Goal: Information Seeking & Learning: Find specific page/section

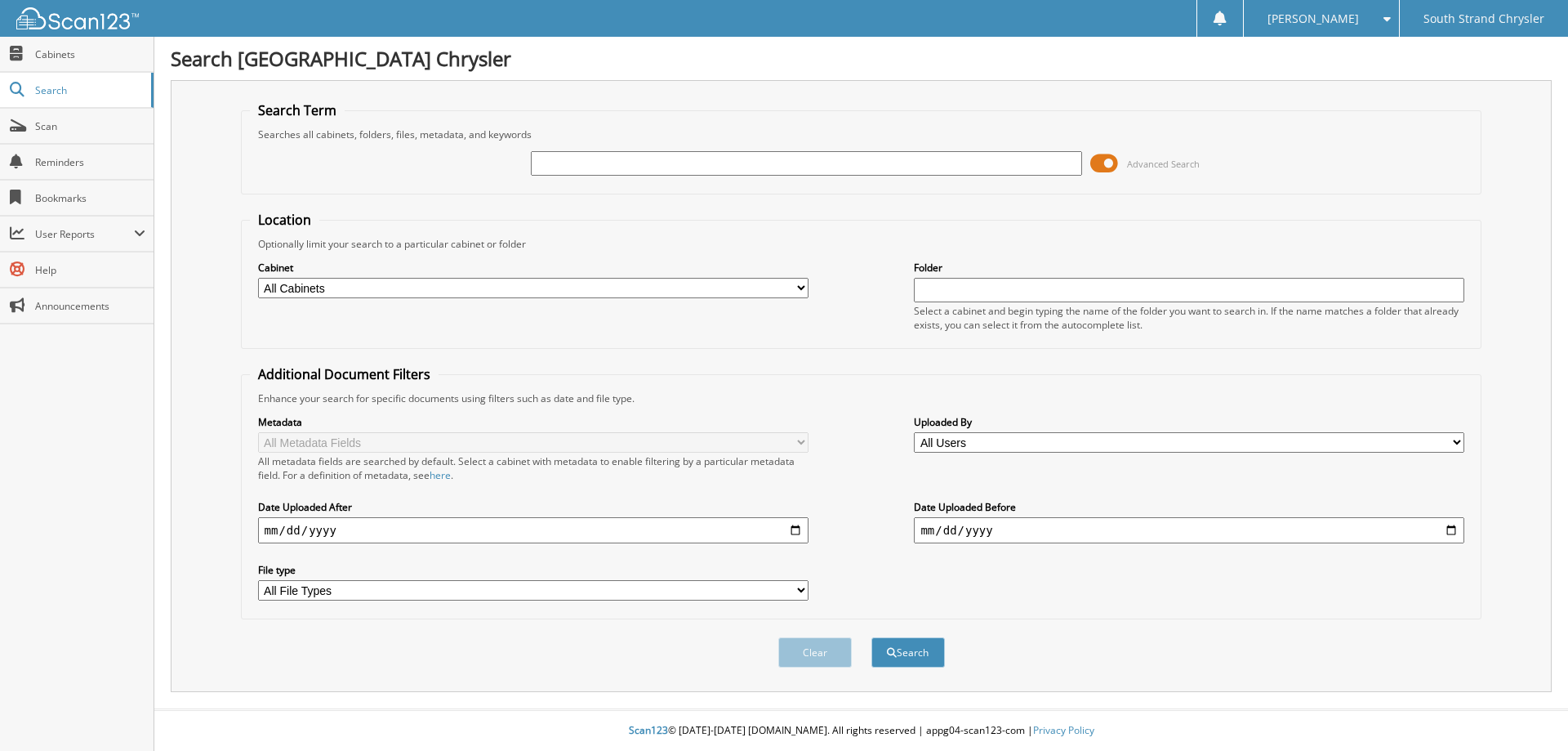
click at [573, 166] on input "text" at bounding box center [806, 163] width 550 height 25
type input "C A TIMBES"
click at [872, 637] on button "Search" at bounding box center [908, 652] width 74 height 31
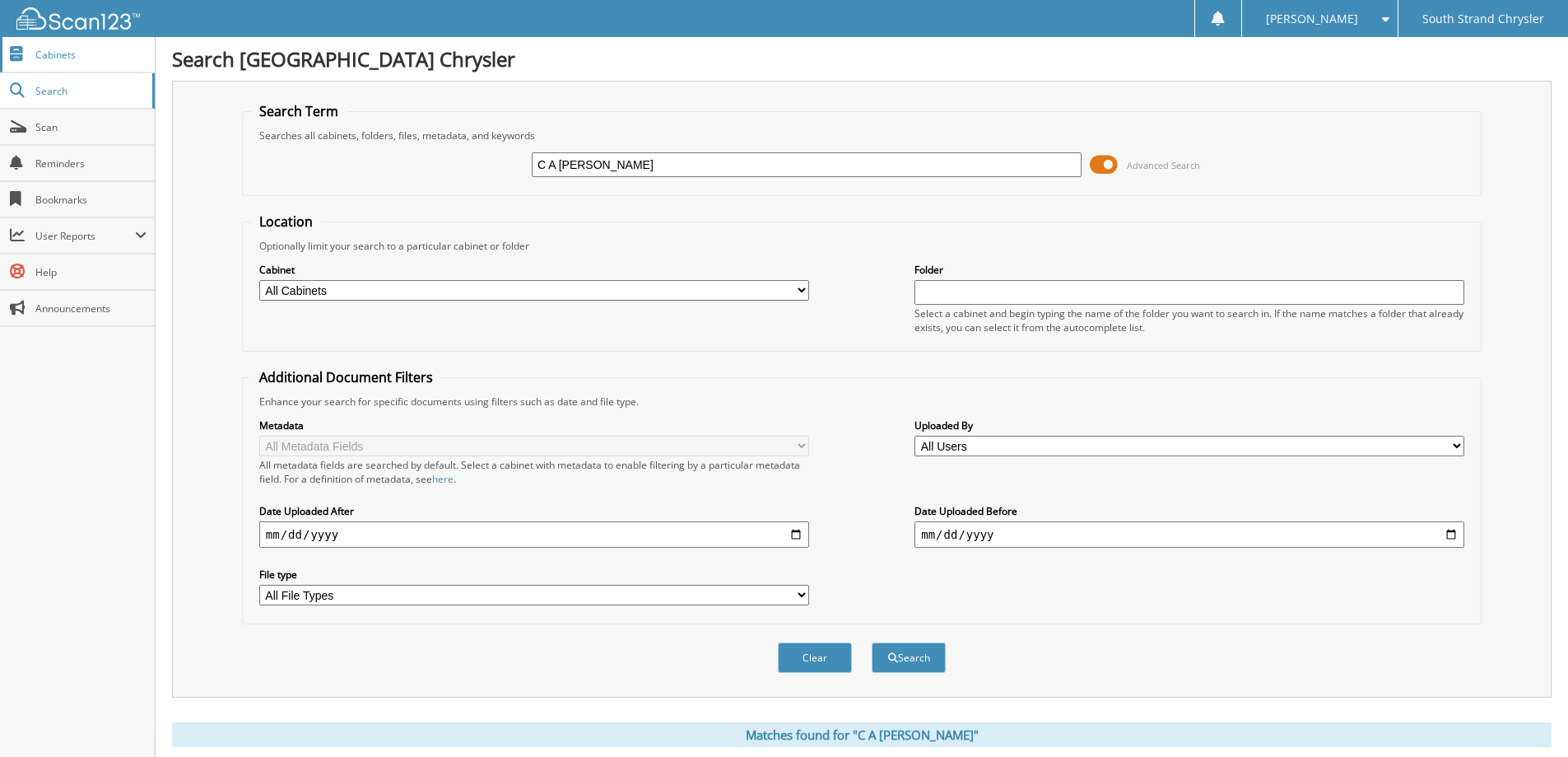
click at [48, 37] on link "Cabinets" at bounding box center [77, 55] width 155 height 36
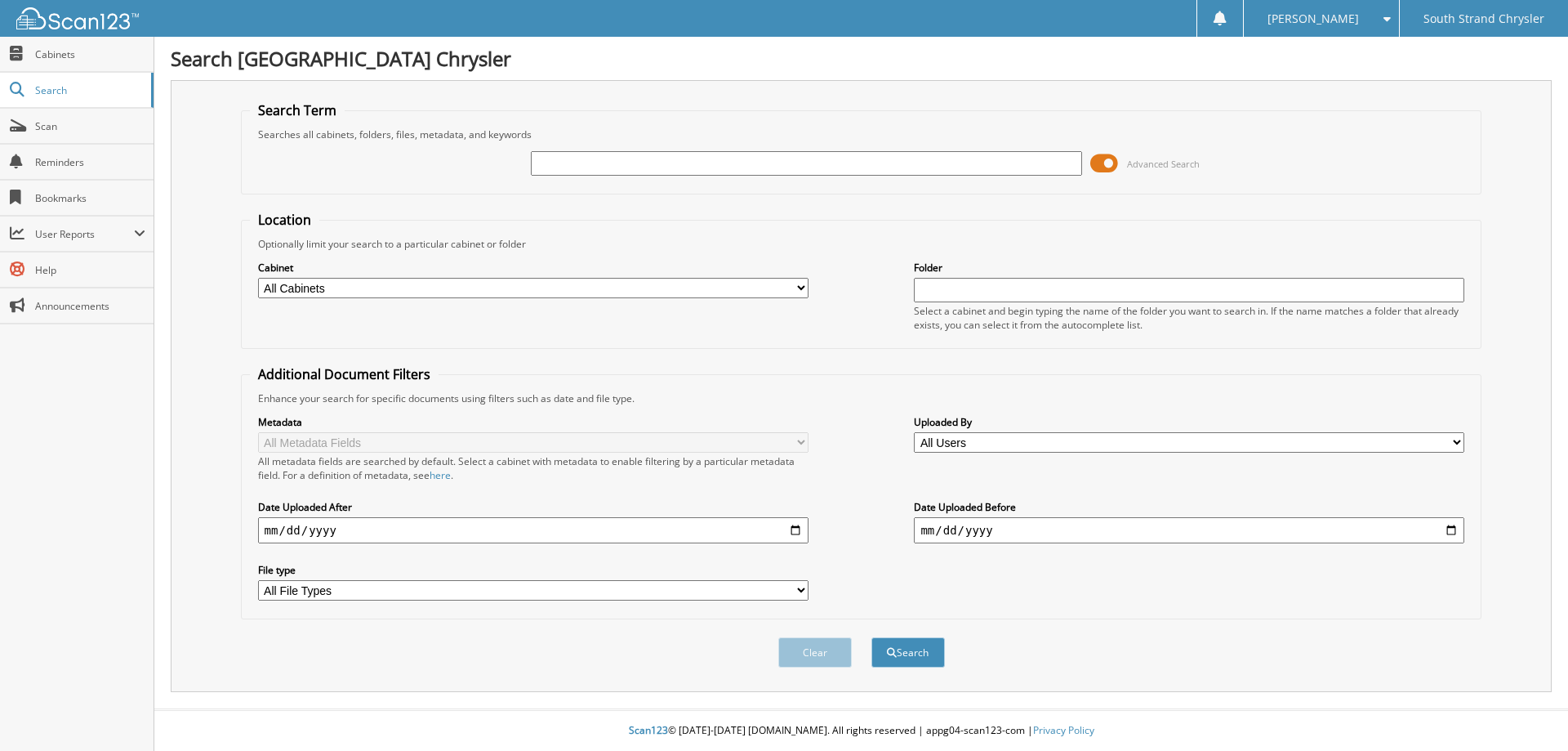
click at [754, 163] on input "text" at bounding box center [806, 163] width 550 height 25
type input "13339"
click at [872, 637] on button "Search" at bounding box center [908, 652] width 74 height 31
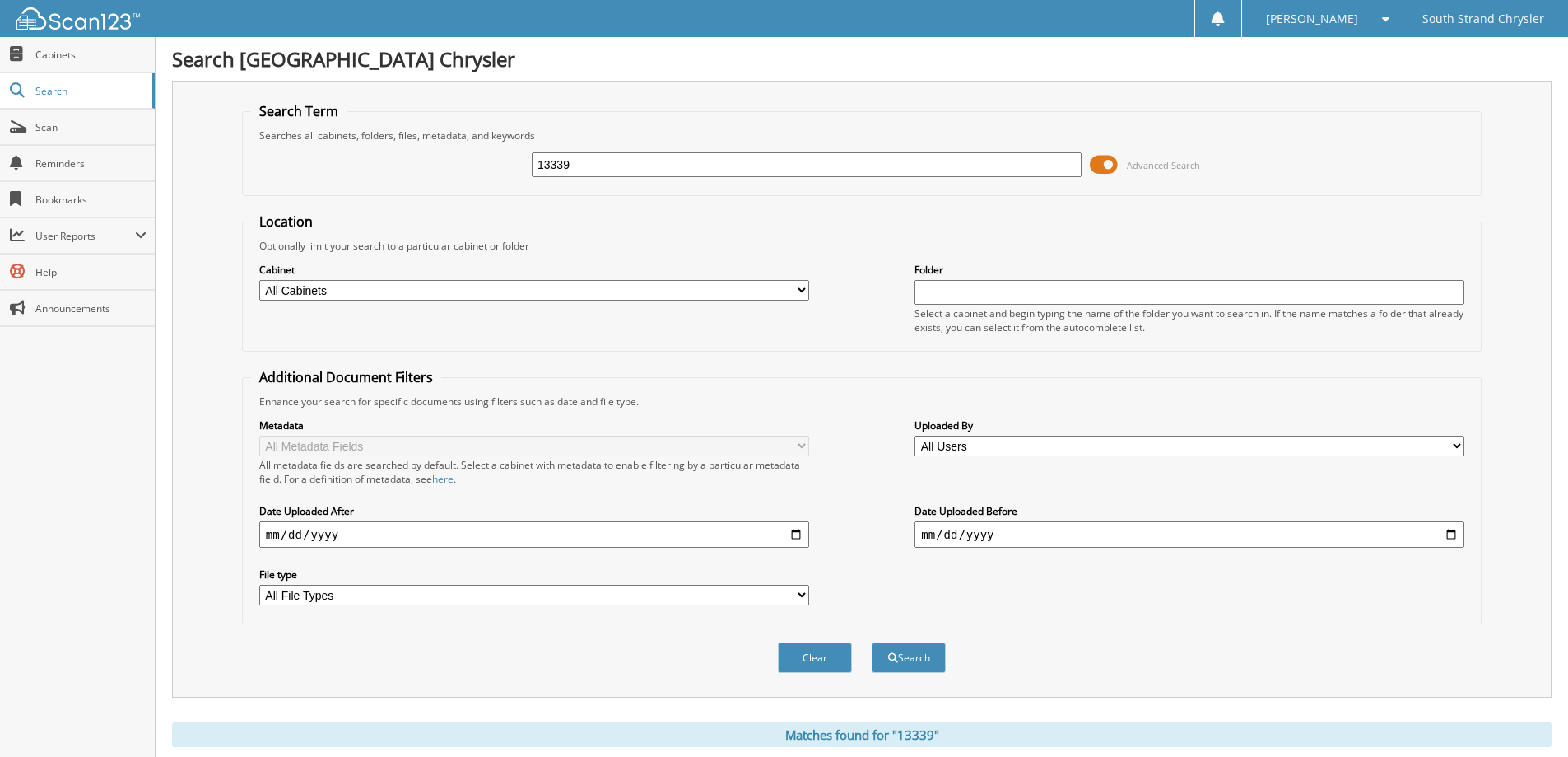
click at [636, 171] on input "13339" at bounding box center [806, 165] width 550 height 25
type input "13340"
click at [872, 642] on button "Search" at bounding box center [908, 657] width 74 height 31
click at [636, 171] on input "13340" at bounding box center [806, 165] width 550 height 25
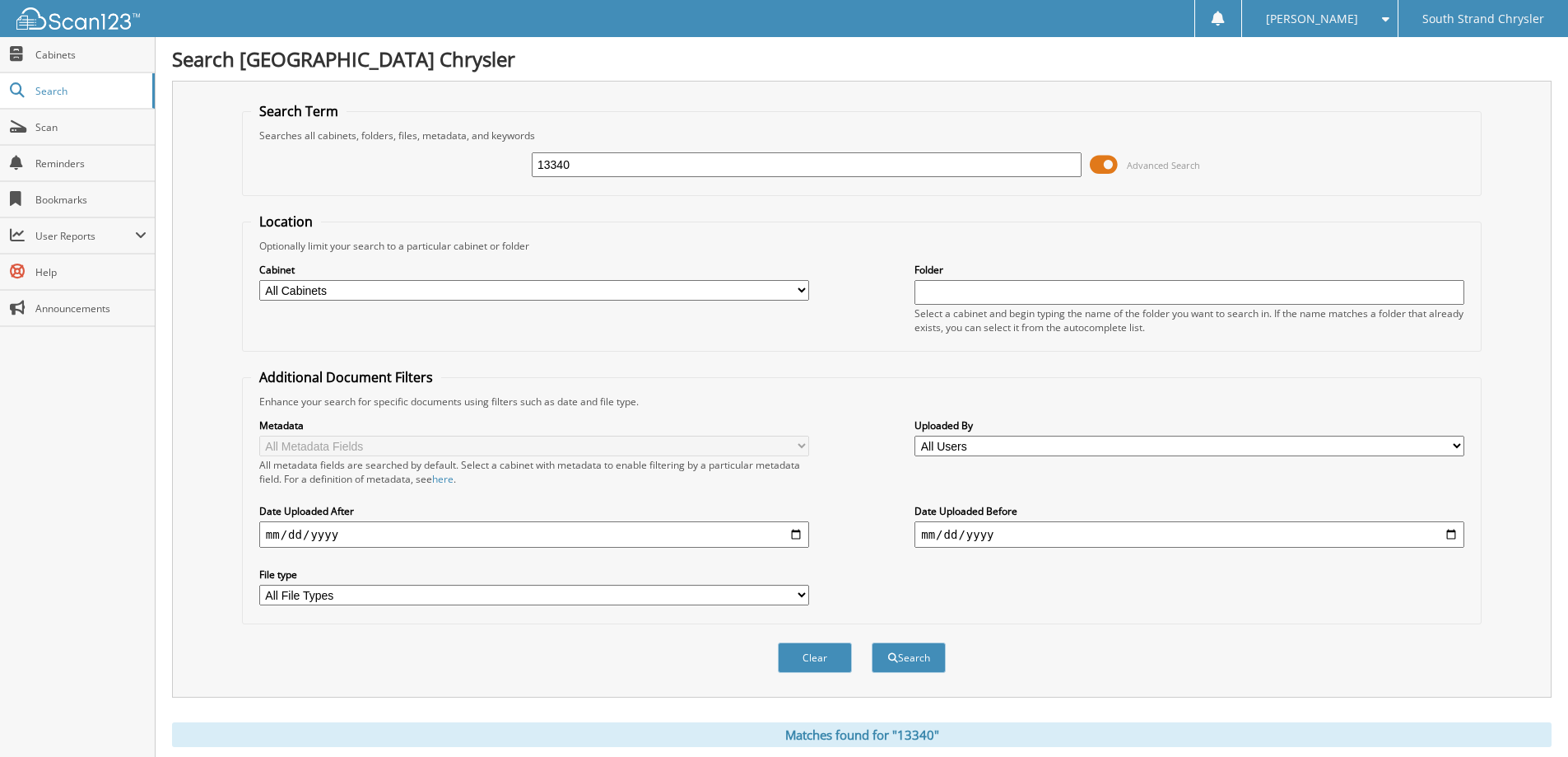
click at [636, 171] on input "13340" at bounding box center [806, 165] width 550 height 25
type input "1338"
click at [872, 642] on button "Search" at bounding box center [908, 657] width 74 height 31
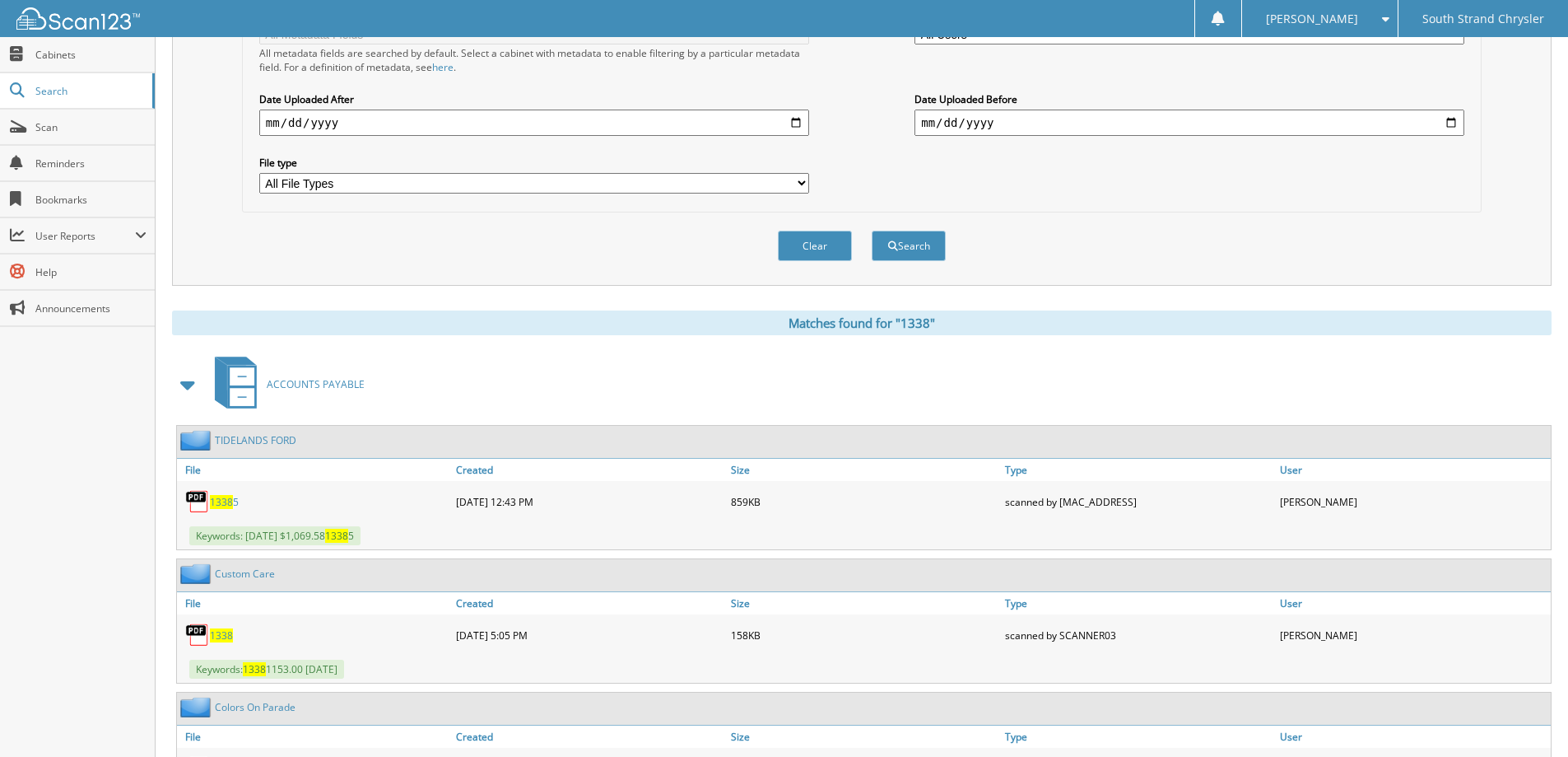
click at [220, 501] on span "1338" at bounding box center [221, 502] width 23 height 14
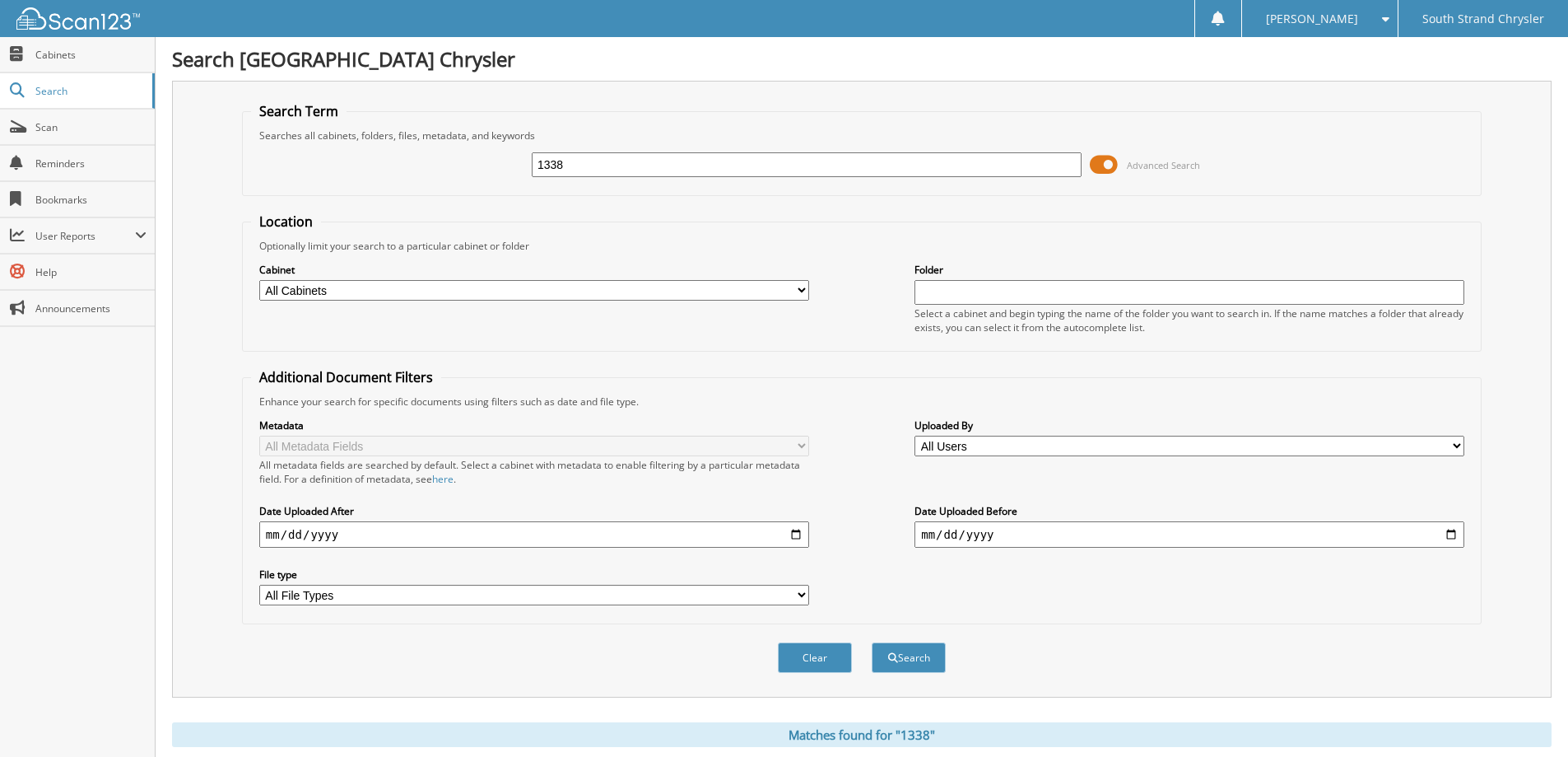
click at [807, 166] on input "1338" at bounding box center [806, 165] width 550 height 25
type input "22171"
click at [872, 642] on button "Search" at bounding box center [908, 657] width 74 height 31
click at [778, 169] on input "22171" at bounding box center [806, 165] width 550 height 25
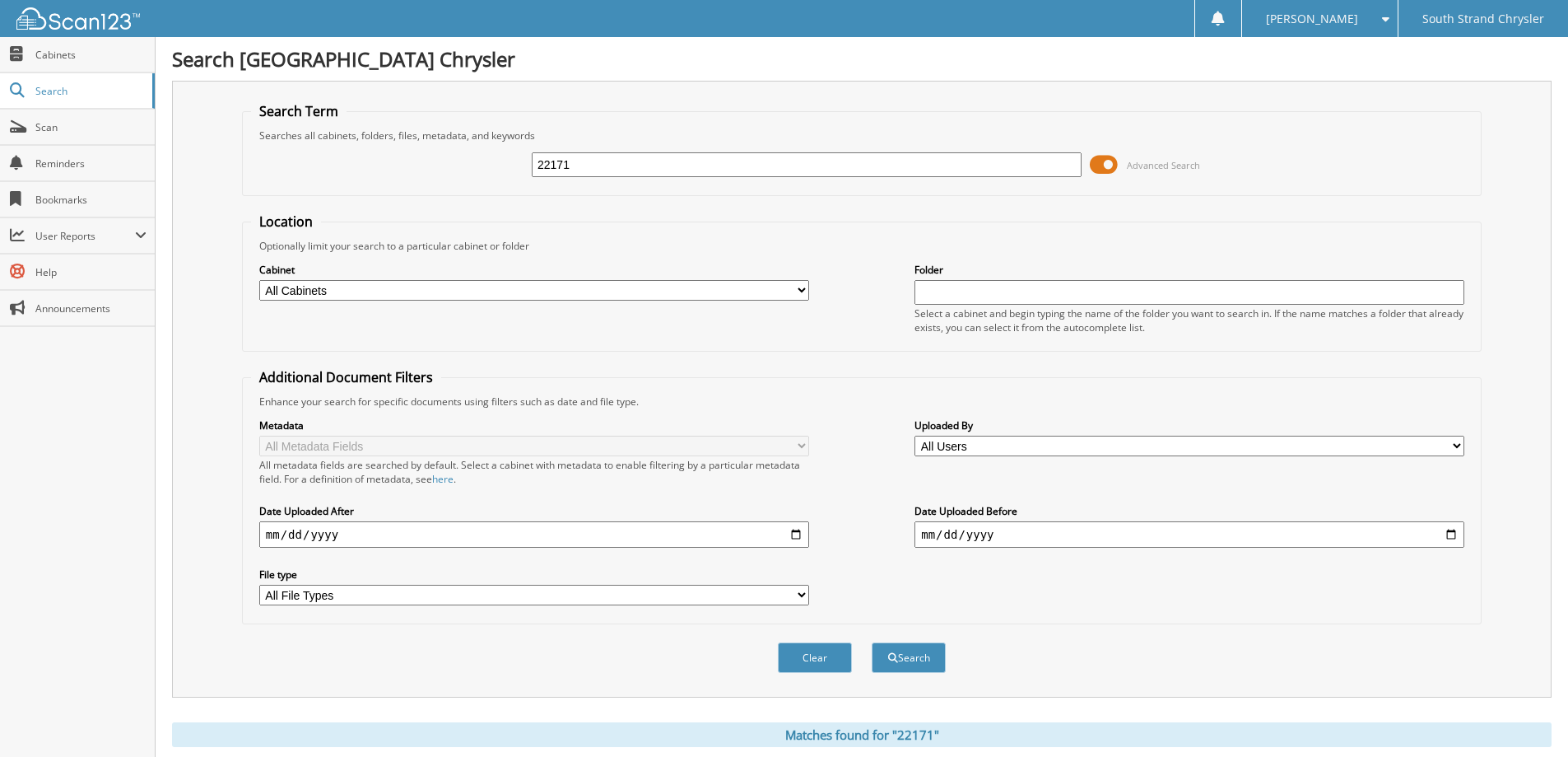
click at [778, 169] on input "22171" at bounding box center [806, 165] width 550 height 25
type input "13380"
click at [872, 642] on button "Search" at bounding box center [908, 657] width 74 height 31
click at [697, 164] on input "13380" at bounding box center [806, 165] width 550 height 25
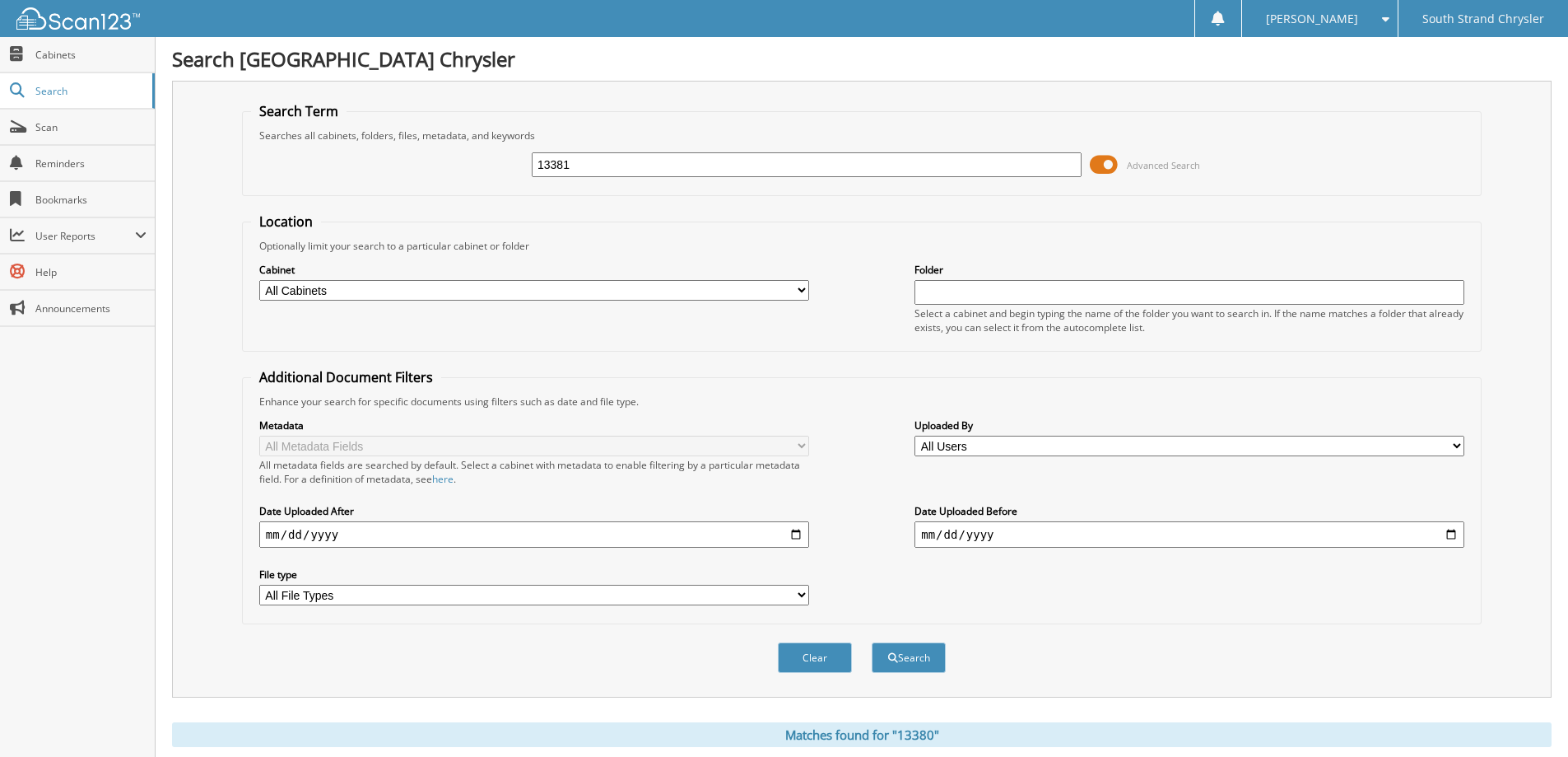
type input "13381"
click at [872, 642] on button "Search" at bounding box center [908, 657] width 74 height 31
click at [666, 166] on input "13381" at bounding box center [806, 165] width 550 height 25
type input "13379"
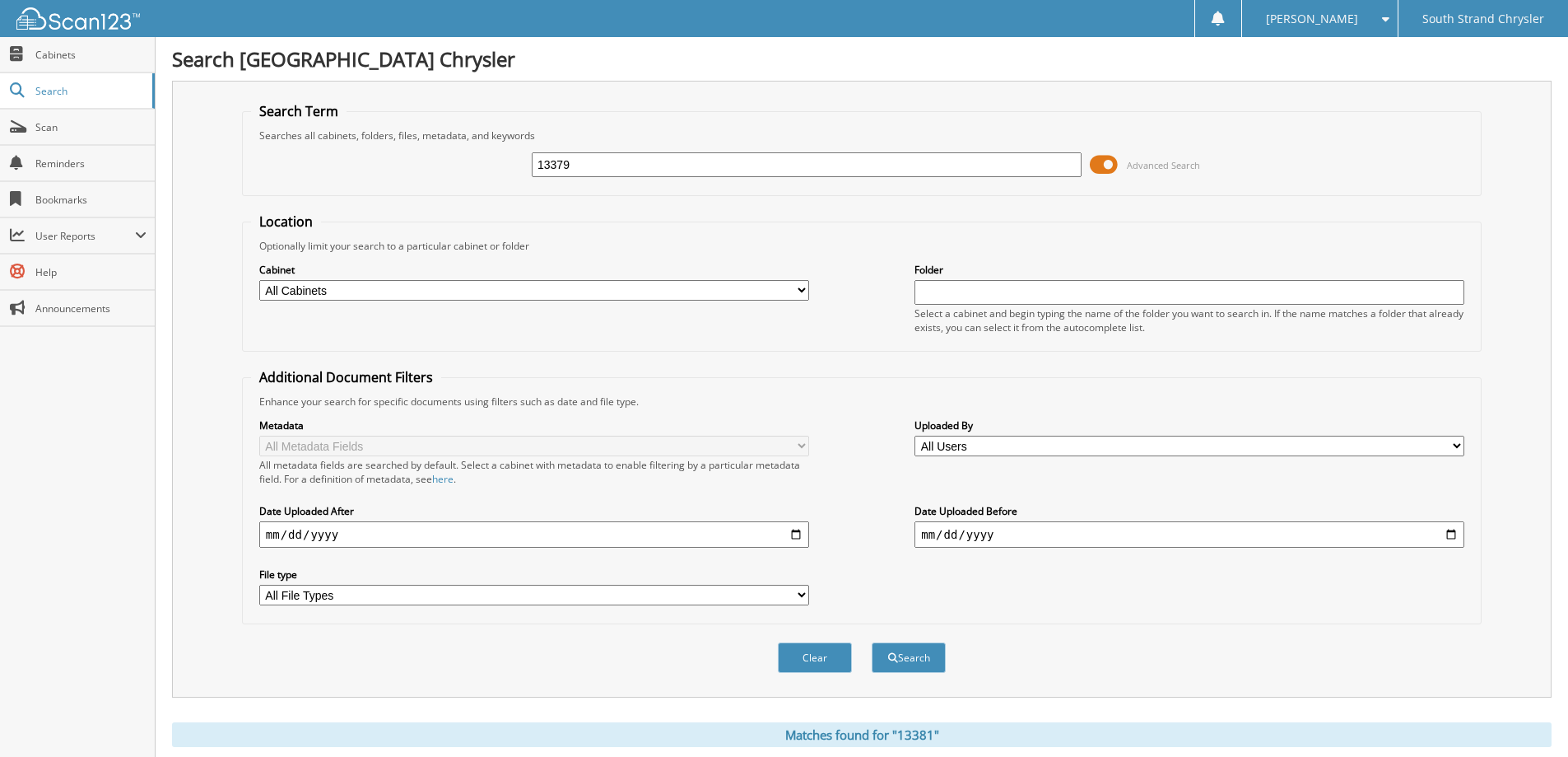
click at [872, 642] on button "Search" at bounding box center [908, 657] width 74 height 31
click at [607, 167] on input "13379" at bounding box center [806, 165] width 550 height 25
type input "13372"
click at [872, 642] on button "Search" at bounding box center [908, 657] width 74 height 31
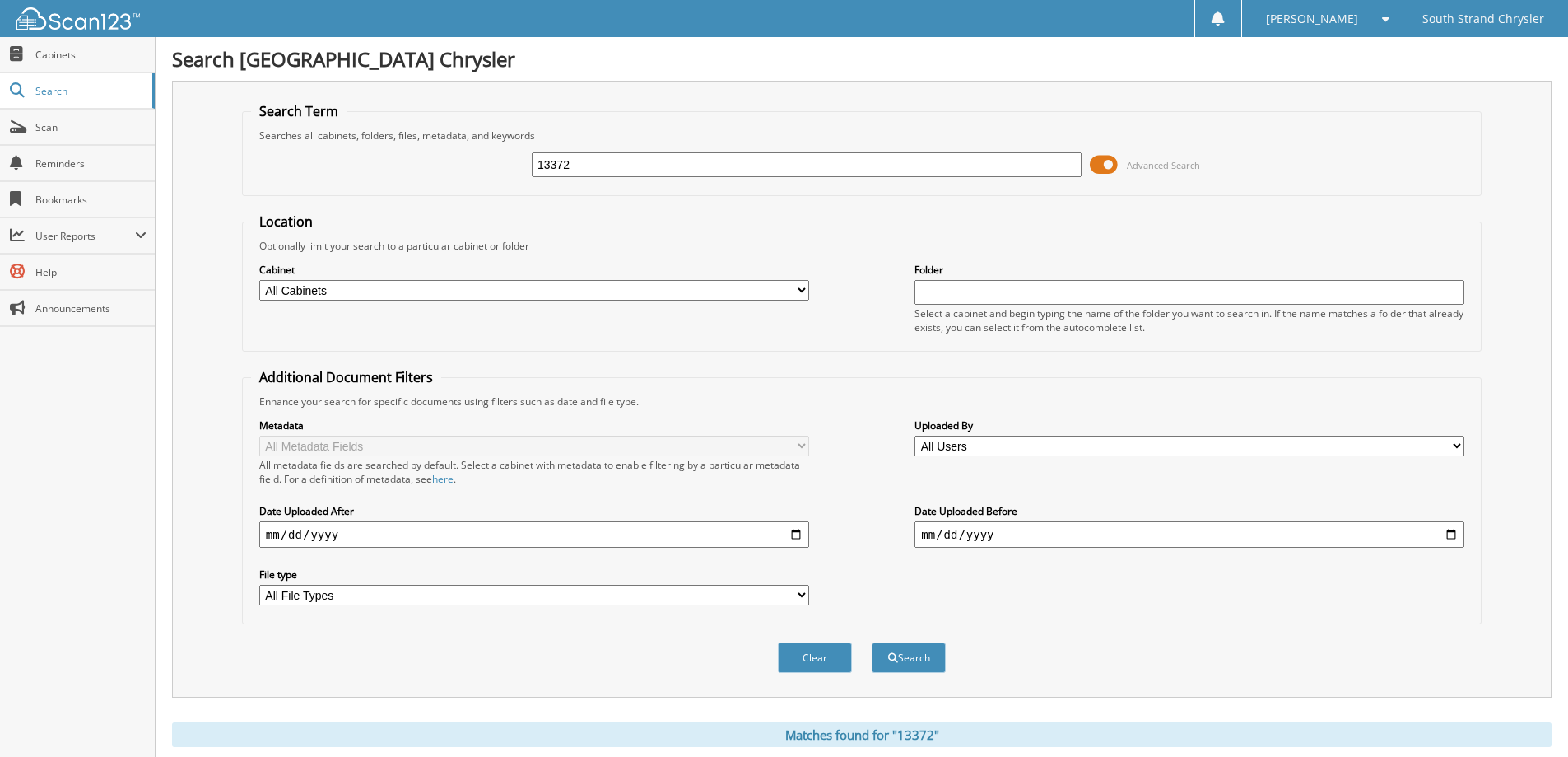
click at [642, 165] on input "13372" at bounding box center [806, 165] width 550 height 25
click at [991, 167] on input "13371" at bounding box center [806, 165] width 550 height 25
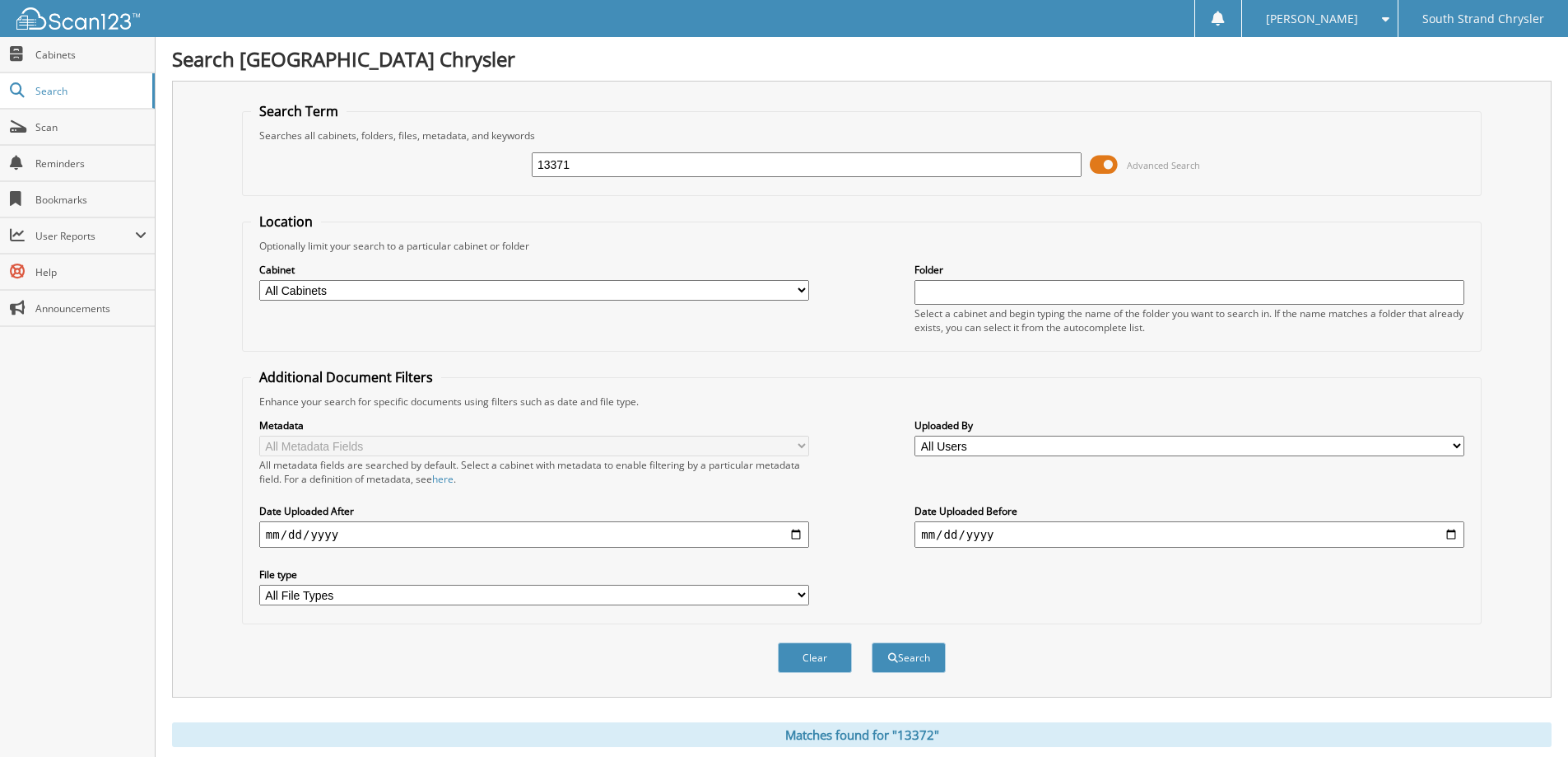
type input "13371"
click at [872, 642] on button "Search" at bounding box center [908, 657] width 74 height 31
click at [768, 158] on input "13371" at bounding box center [806, 165] width 550 height 25
type input "13376"
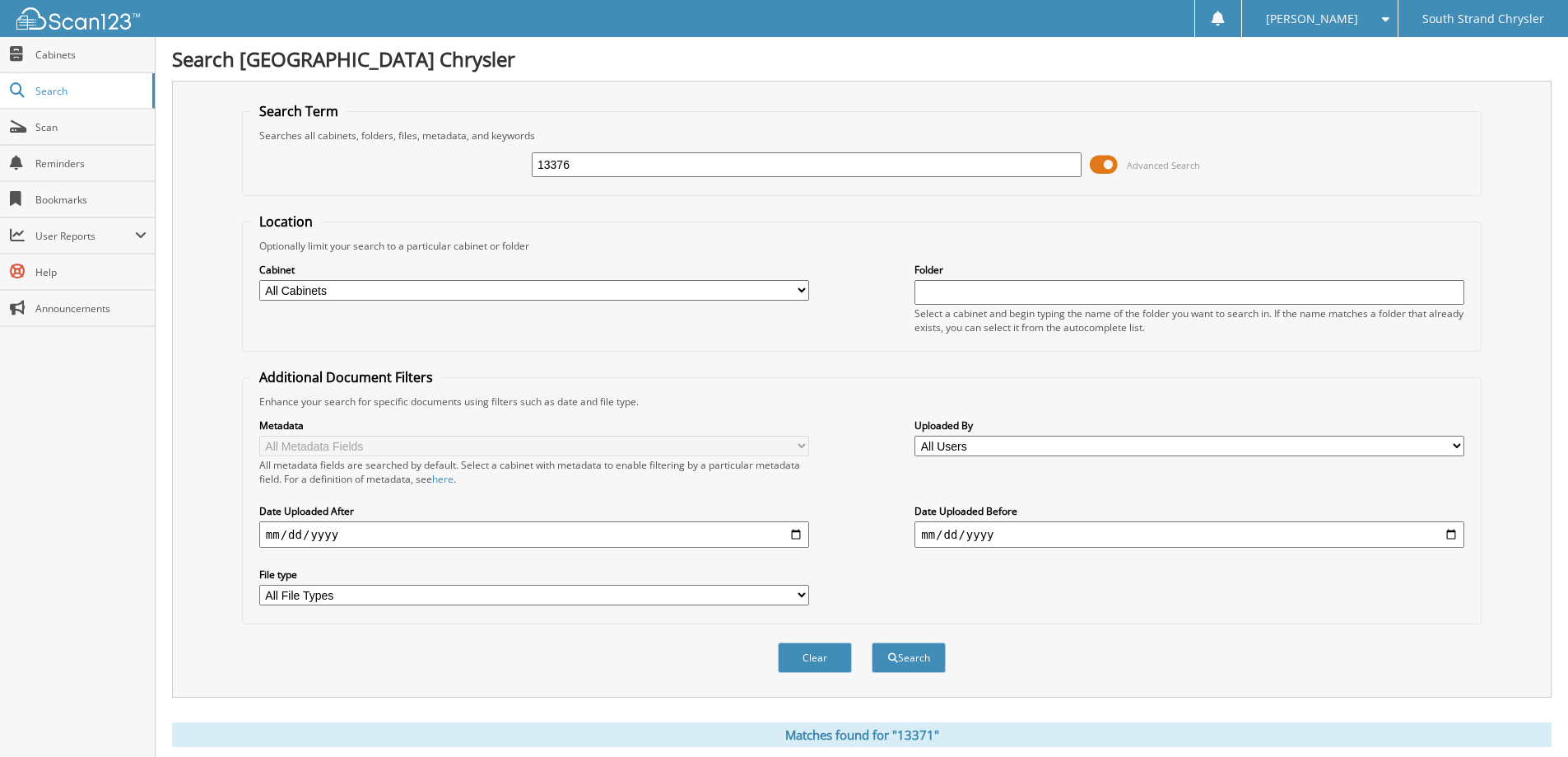
click at [872, 642] on button "Search" at bounding box center [908, 657] width 74 height 31
click at [768, 158] on input "13376" at bounding box center [806, 165] width 550 height 25
click at [767, 164] on input "13376" at bounding box center [806, 165] width 550 height 25
type input "13377"
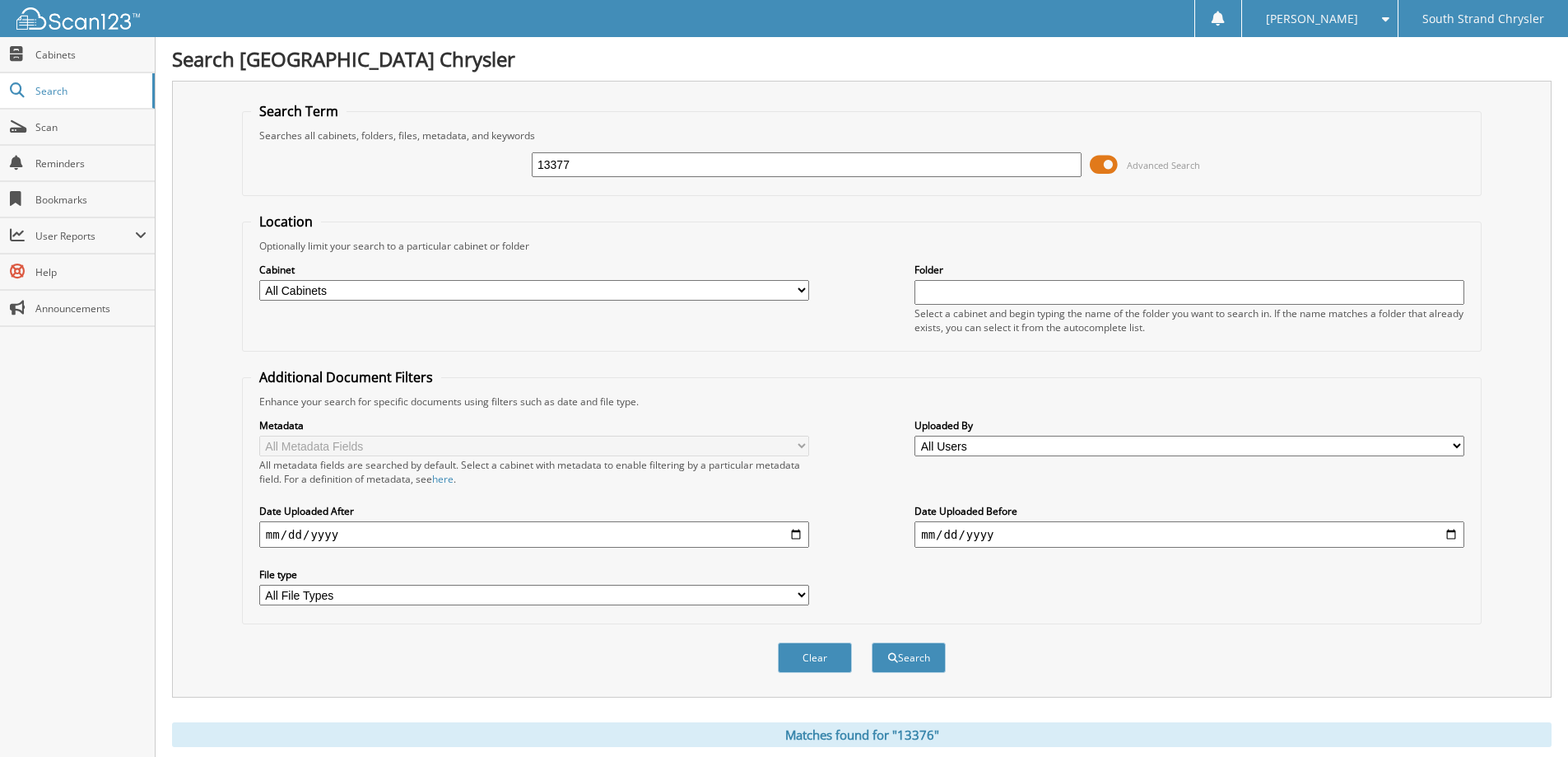
click at [872, 642] on button "Search" at bounding box center [908, 657] width 74 height 31
click at [653, 164] on input "13377" at bounding box center [806, 165] width 550 height 25
type input "13370"
click at [872, 642] on button "Search" at bounding box center [908, 657] width 74 height 31
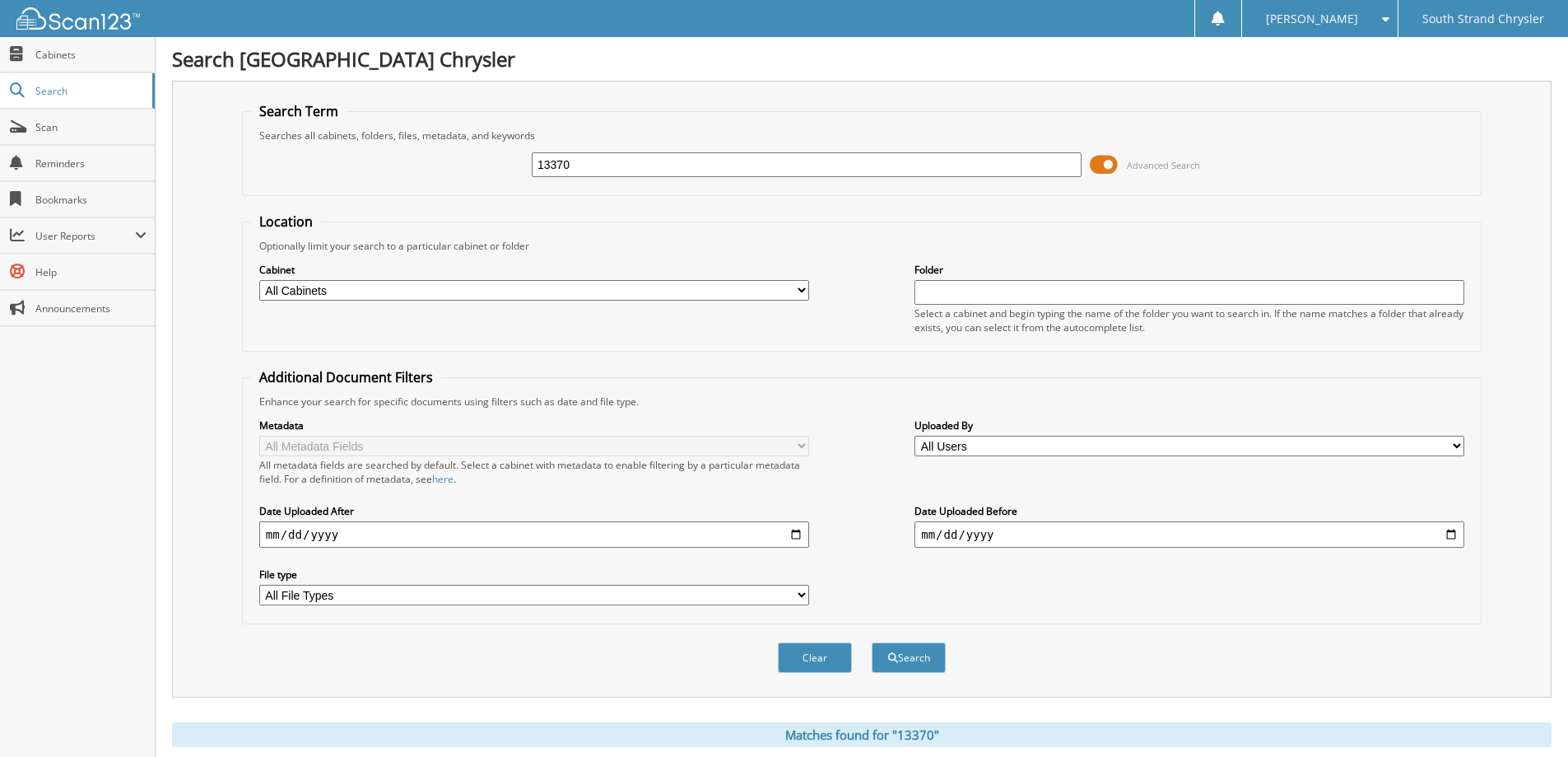
click at [676, 168] on input "13370" at bounding box center [806, 165] width 550 height 25
type input "13382"
click at [872, 642] on button "Search" at bounding box center [908, 657] width 74 height 31
click at [676, 168] on input "13382" at bounding box center [806, 165] width 550 height 25
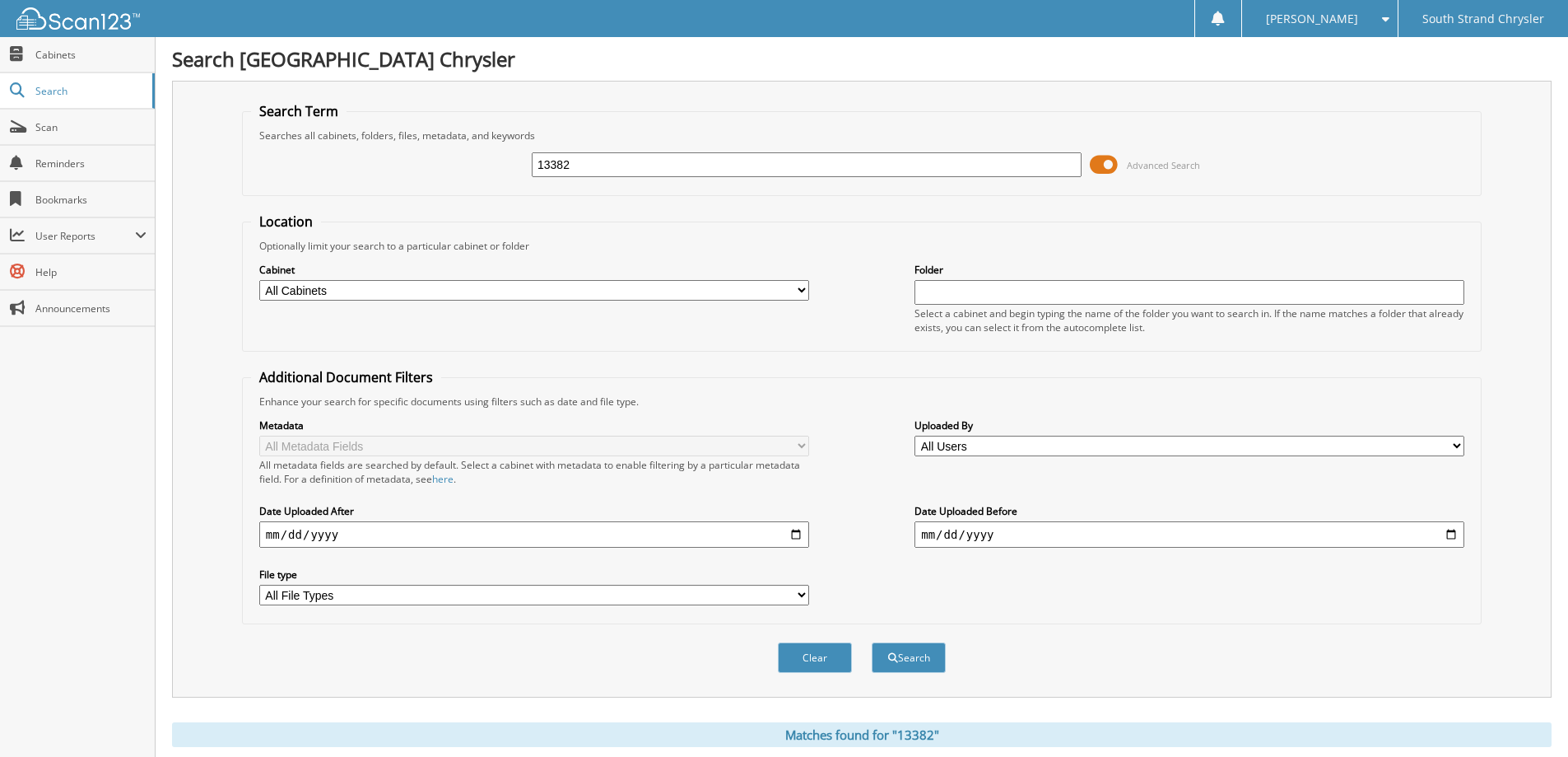
click at [676, 168] on input "13382" at bounding box center [806, 165] width 550 height 25
type input "13430"
click at [872, 642] on button "Search" at bounding box center [908, 657] width 74 height 31
drag, startPoint x: 0, startPoint y: 0, endPoint x: 676, endPoint y: 168, distance: 696.6
click at [676, 168] on input "13430" at bounding box center [806, 165] width 550 height 25
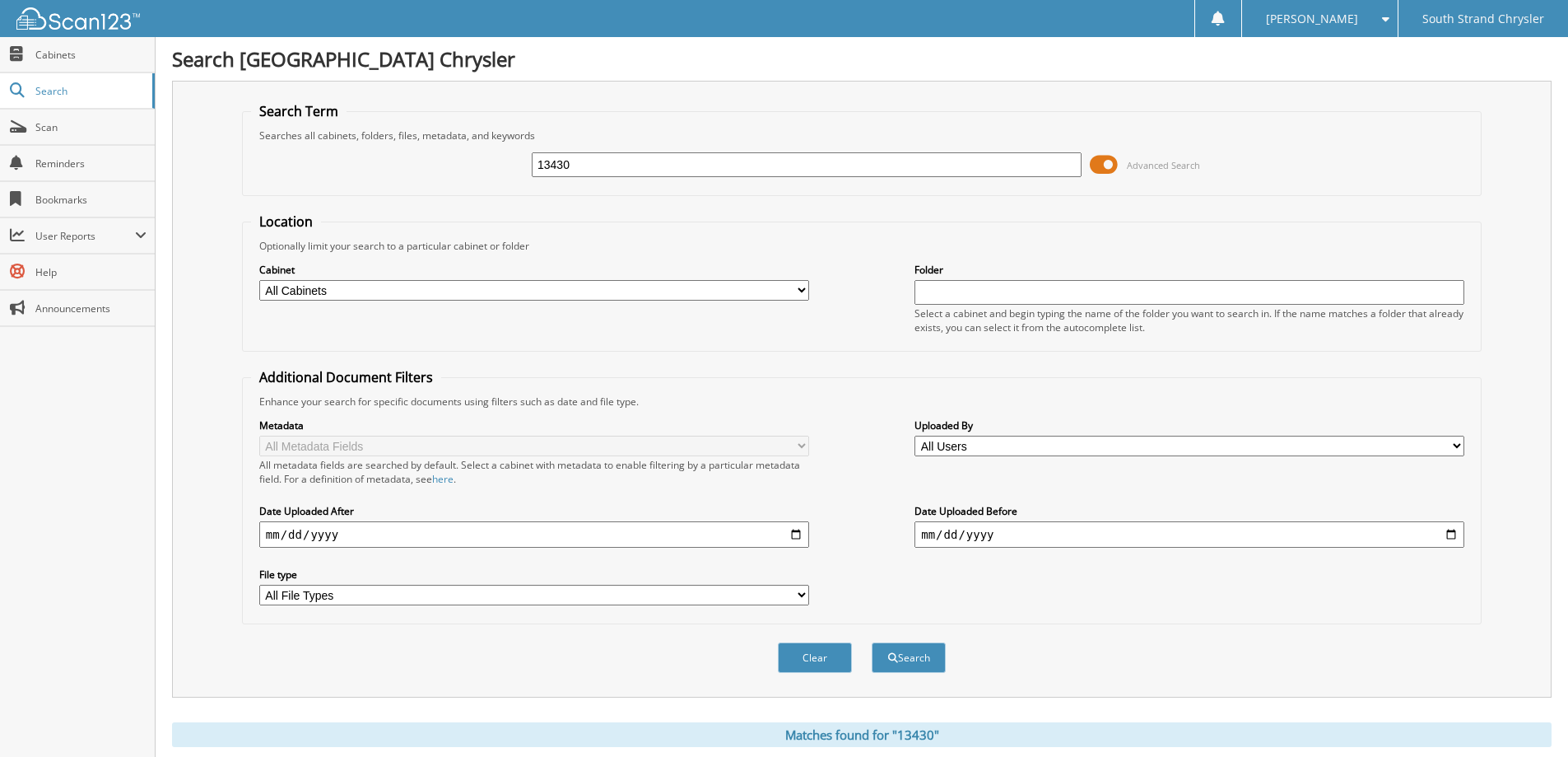
click at [676, 168] on input "13430" at bounding box center [806, 165] width 550 height 25
type input "13424"
click at [872, 642] on button "Search" at bounding box center [908, 657] width 74 height 31
click at [676, 168] on input "13424" at bounding box center [806, 165] width 550 height 25
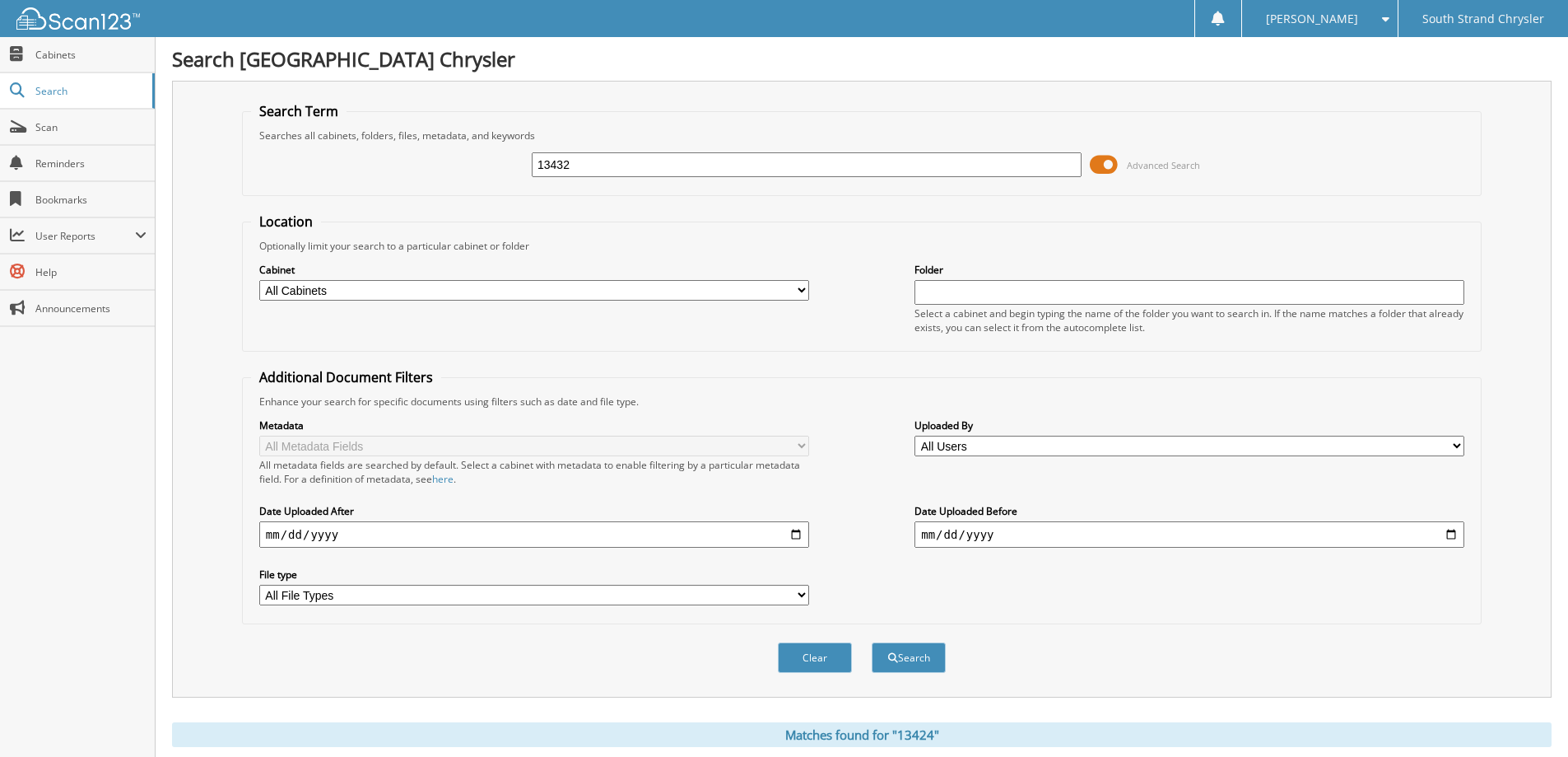
type input "13432"
click at [872, 642] on button "Search" at bounding box center [908, 657] width 74 height 31
click at [676, 168] on input "13432" at bounding box center [806, 165] width 550 height 25
type input "18880"
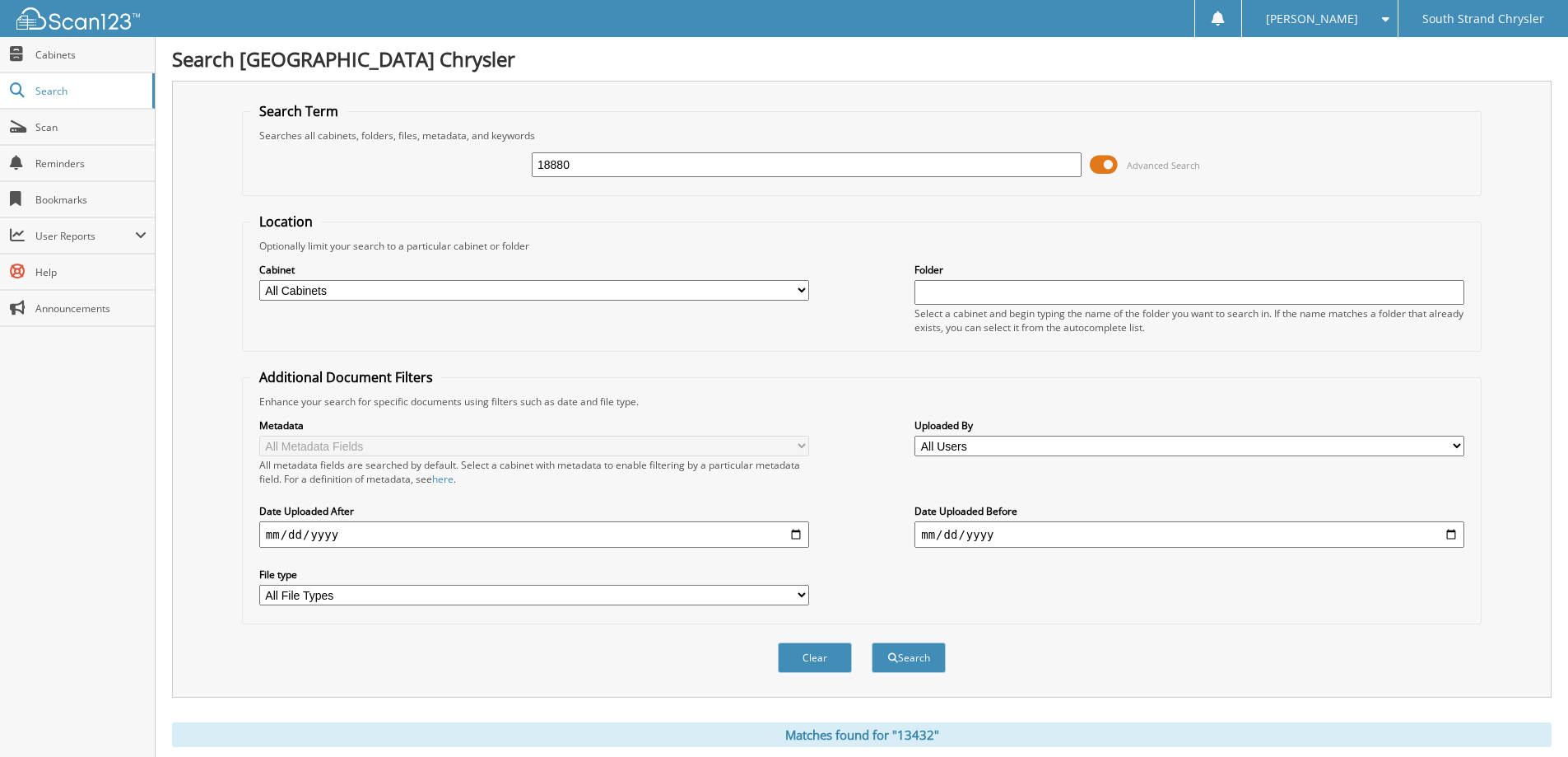
click at [872, 642] on button "Search" at bounding box center [908, 657] width 74 height 31
click at [647, 177] on div "18880" at bounding box center [806, 165] width 550 height 28
click at [642, 177] on input "18880" at bounding box center [806, 165] width 550 height 25
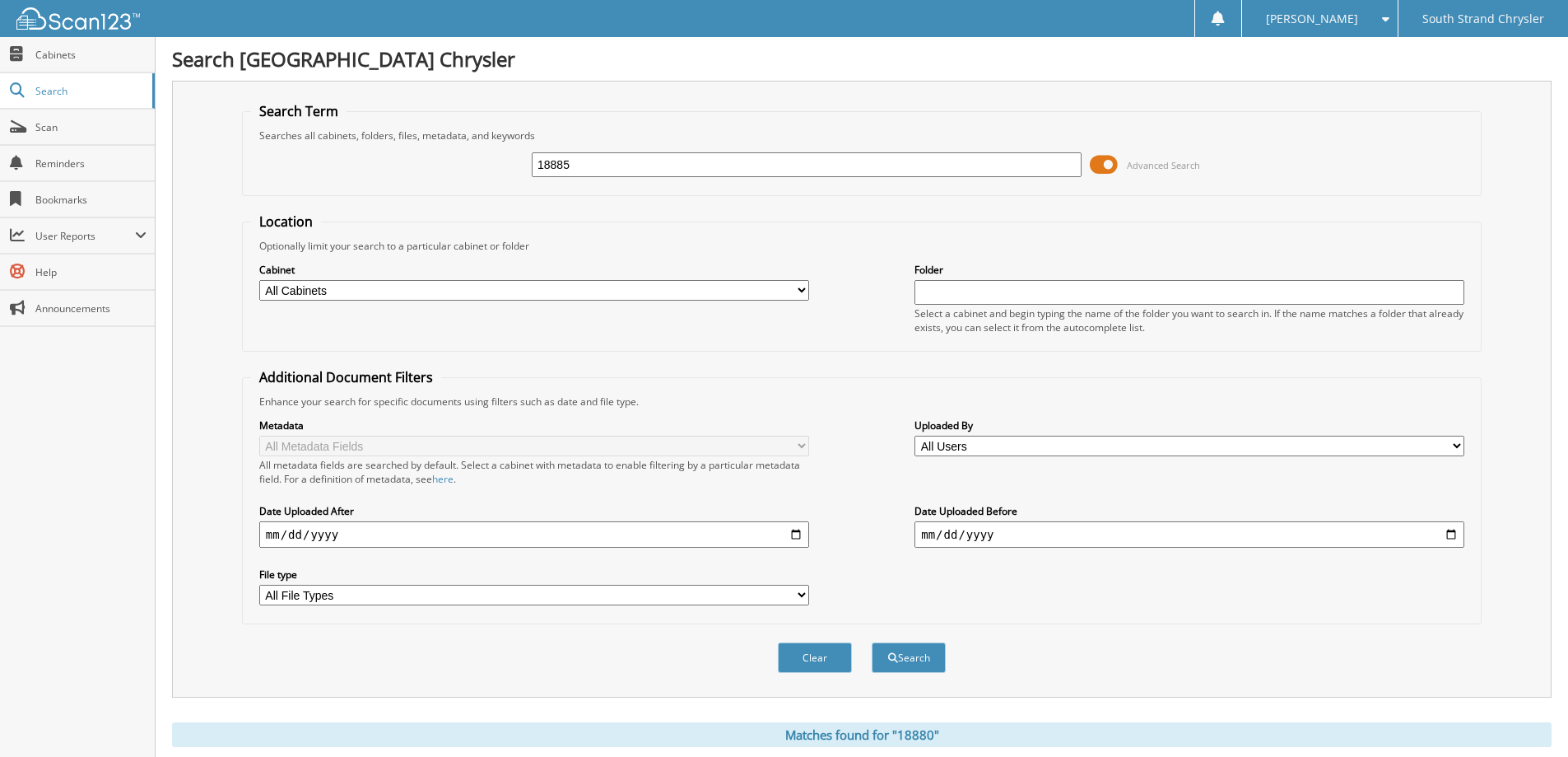
type input "18885"
click at [872, 642] on button "Search" at bounding box center [908, 657] width 74 height 31
click at [644, 158] on input "18885" at bounding box center [806, 165] width 550 height 25
click at [637, 166] on input "18884" at bounding box center [806, 165] width 550 height 25
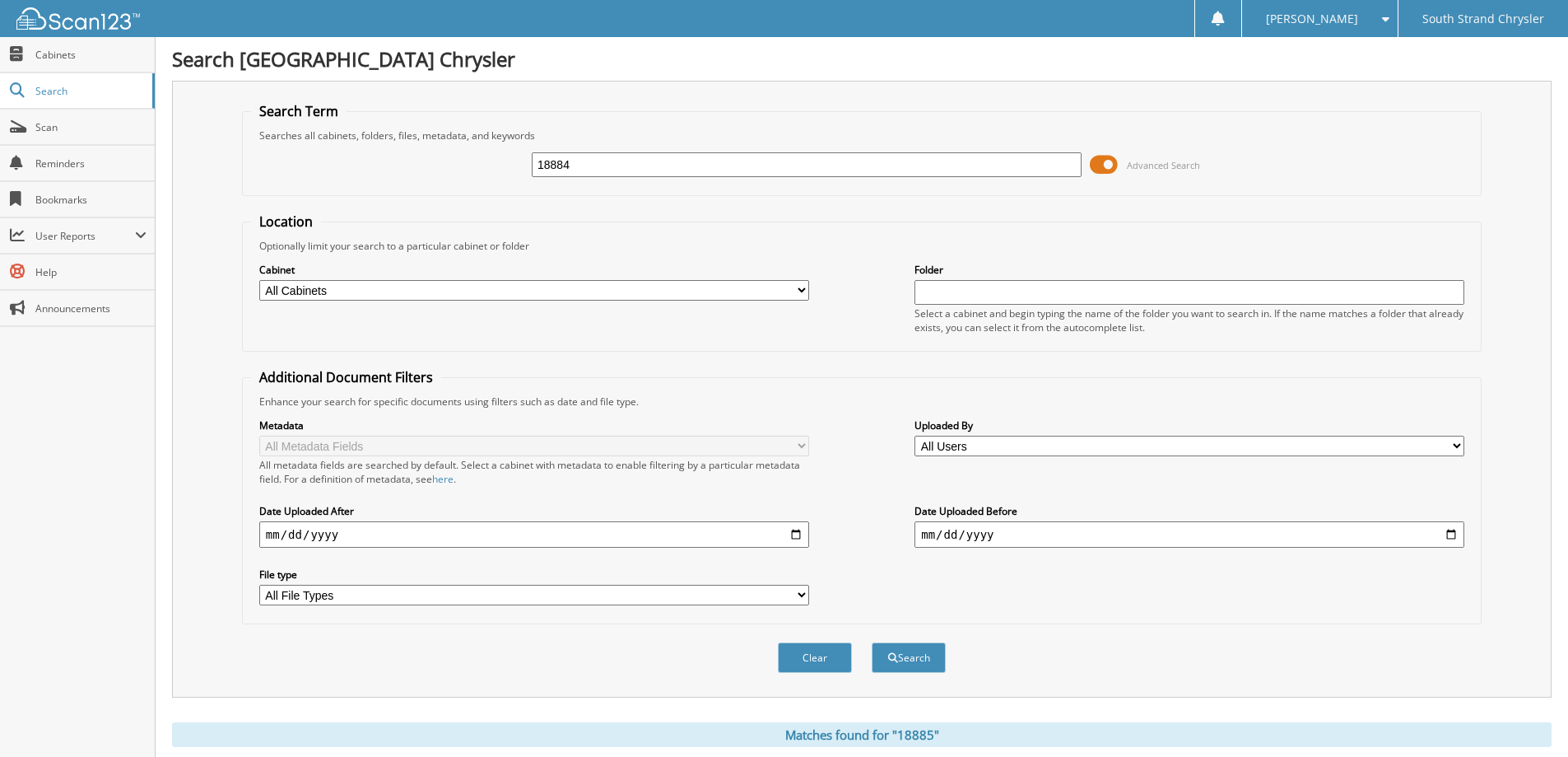
click at [637, 166] on input "18884" at bounding box center [806, 165] width 550 height 25
type input "22184"
click at [872, 642] on button "Search" at bounding box center [908, 657] width 74 height 31
click at [671, 170] on input "22184" at bounding box center [806, 165] width 550 height 25
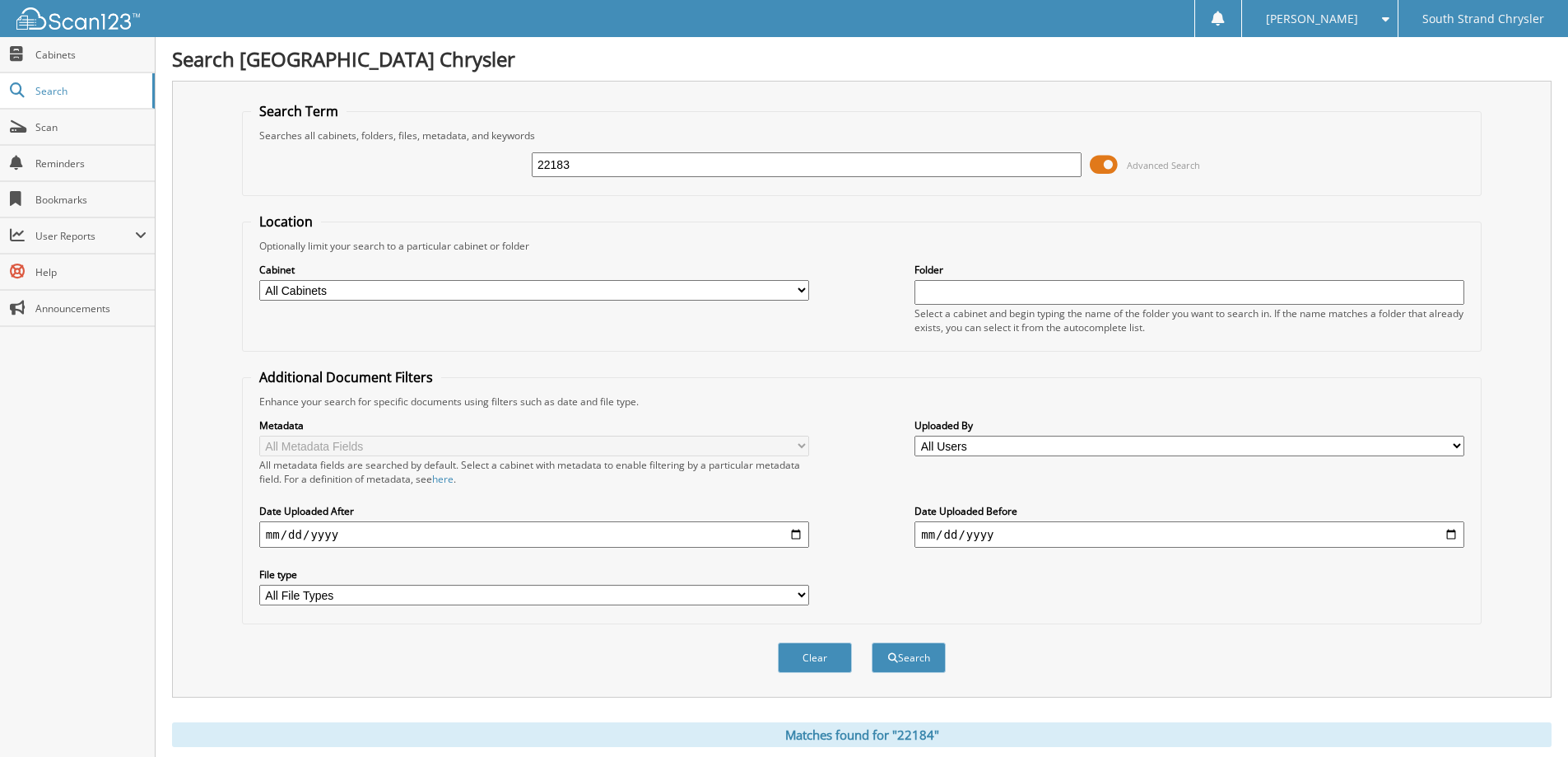
type input "22183"
click at [872, 642] on button "Search" at bounding box center [908, 657] width 74 height 31
click at [671, 170] on input "22183" at bounding box center [806, 165] width 550 height 25
type input "22182"
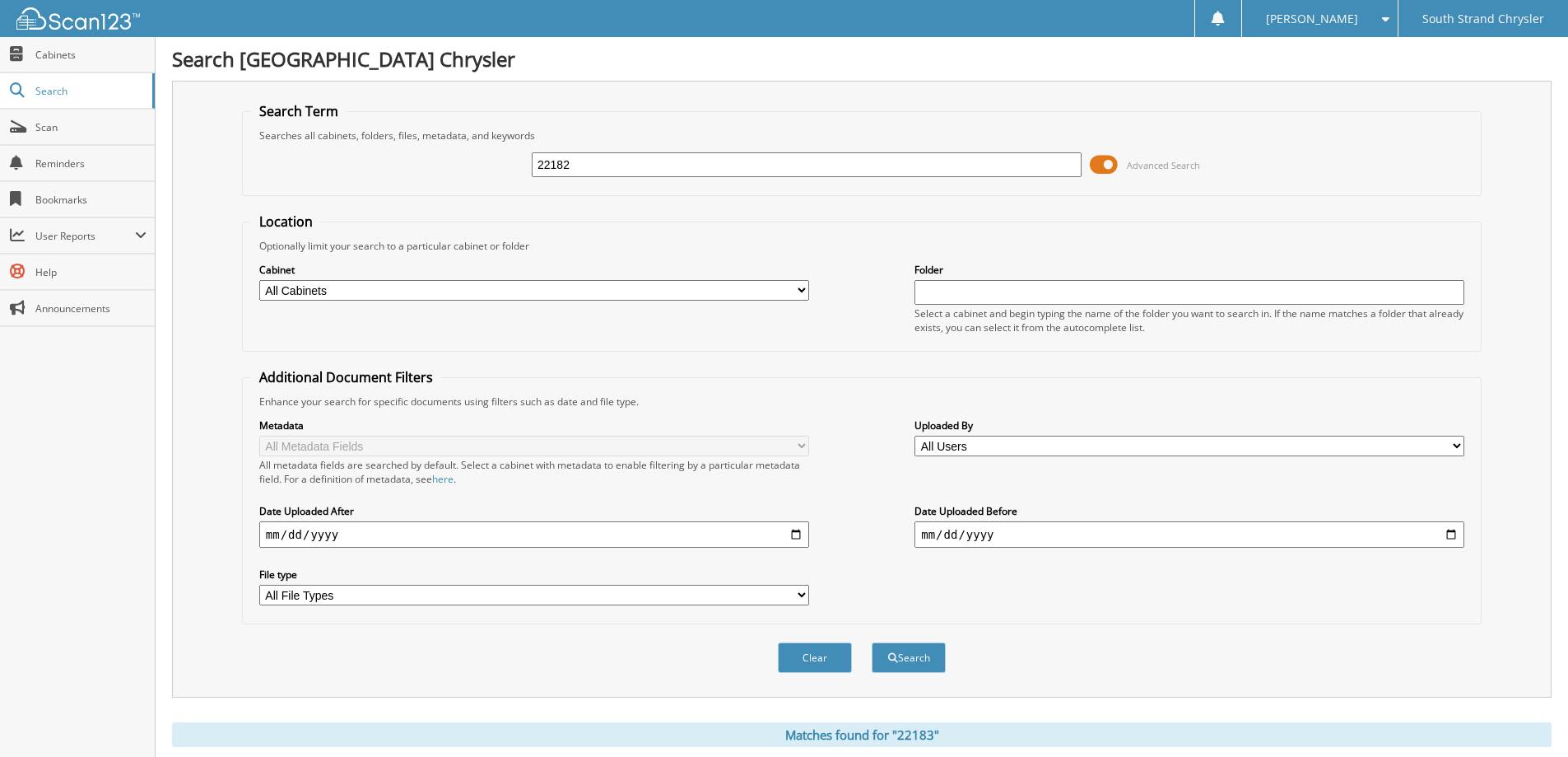
click at [872, 642] on button "Search" at bounding box center [908, 657] width 74 height 31
click at [671, 170] on input "22182" at bounding box center [806, 165] width 550 height 25
type input "22180"
click at [872, 642] on button "Search" at bounding box center [908, 657] width 74 height 31
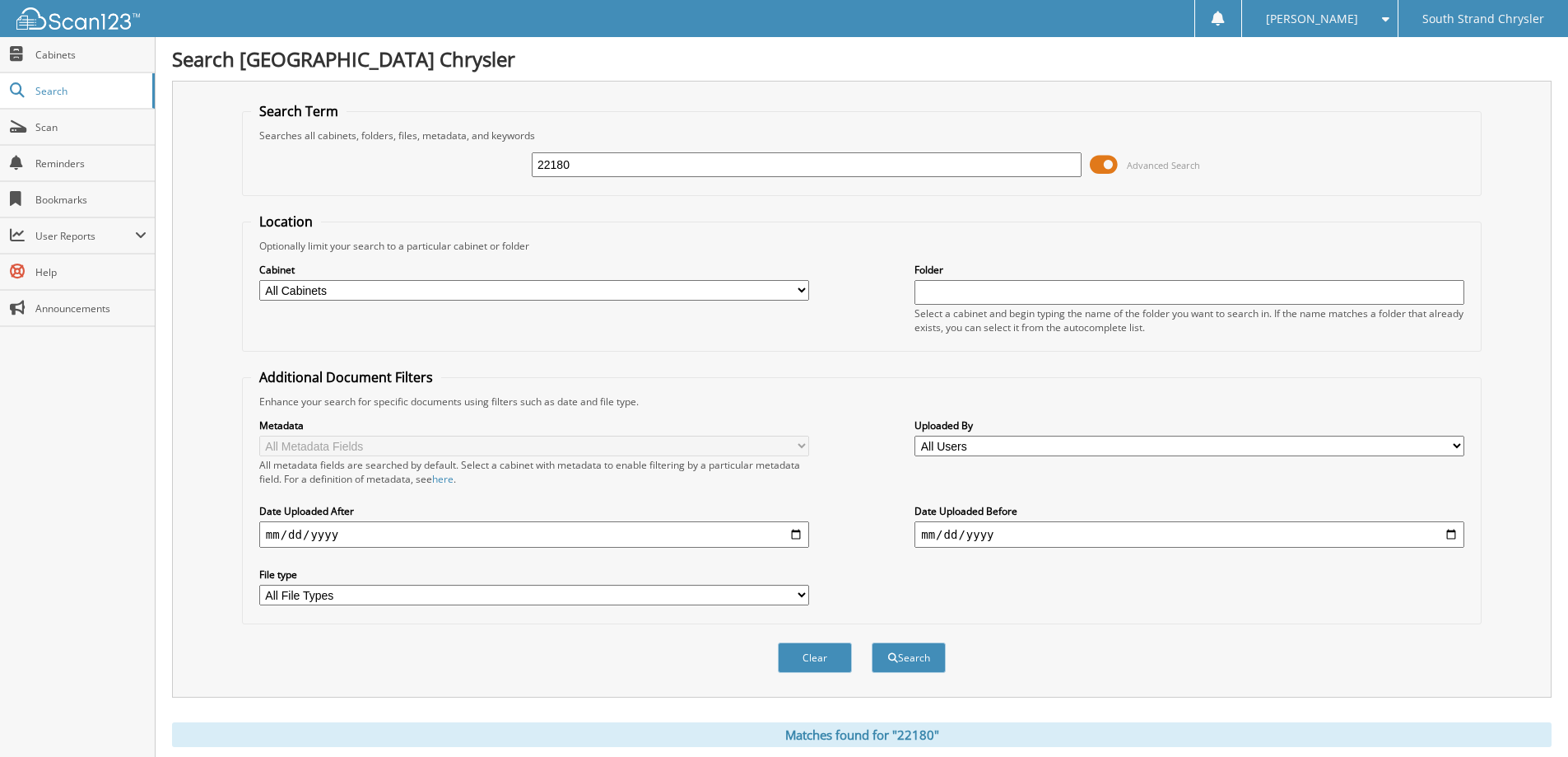
click at [730, 171] on input "22180" at bounding box center [806, 165] width 550 height 25
click at [729, 172] on input "22180" at bounding box center [806, 165] width 550 height 25
type input "22165"
click at [872, 642] on button "Search" at bounding box center [908, 657] width 74 height 31
click at [736, 167] on input "22165" at bounding box center [806, 165] width 550 height 25
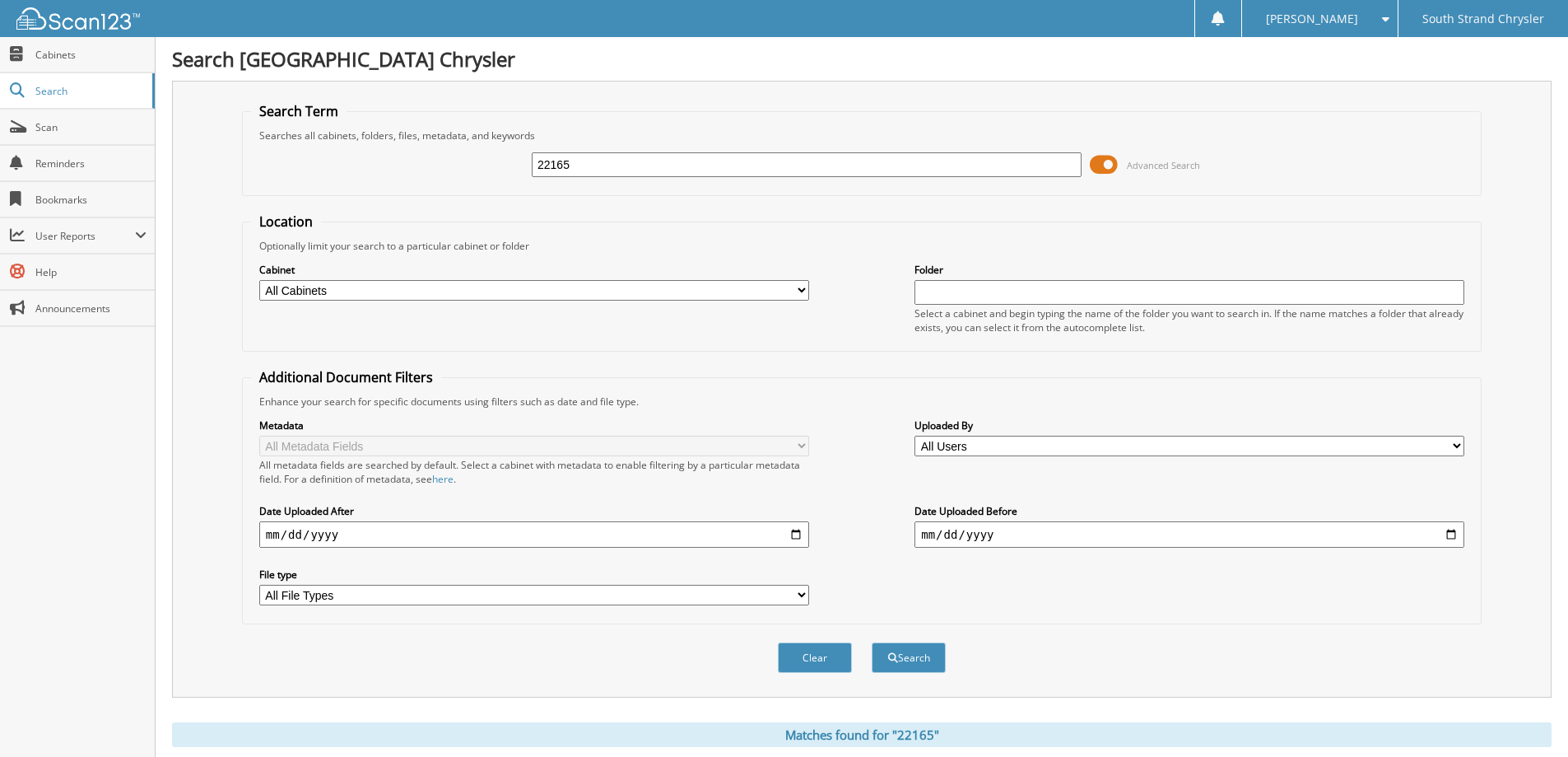
click at [736, 167] on input "22165" at bounding box center [806, 165] width 550 height 25
type input "22172"
click at [872, 642] on button "Search" at bounding box center [908, 657] width 74 height 31
click at [736, 167] on input "22172" at bounding box center [806, 165] width 550 height 25
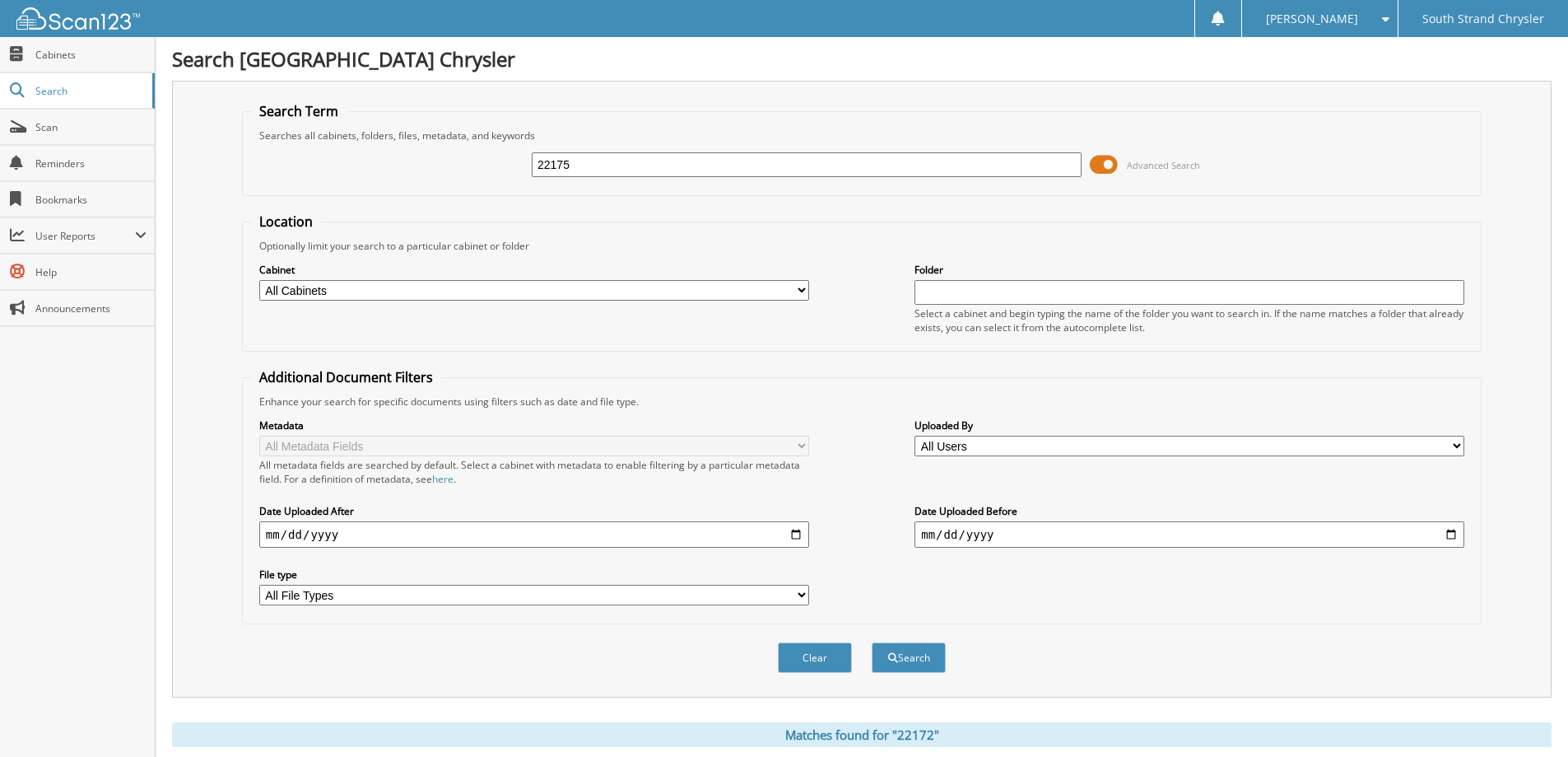
type input "22175"
click at [872, 642] on button "Search" at bounding box center [908, 657] width 74 height 31
drag, startPoint x: 0, startPoint y: 0, endPoint x: 736, endPoint y: 167, distance: 754.7
click at [736, 167] on input "22175" at bounding box center [806, 165] width 550 height 25
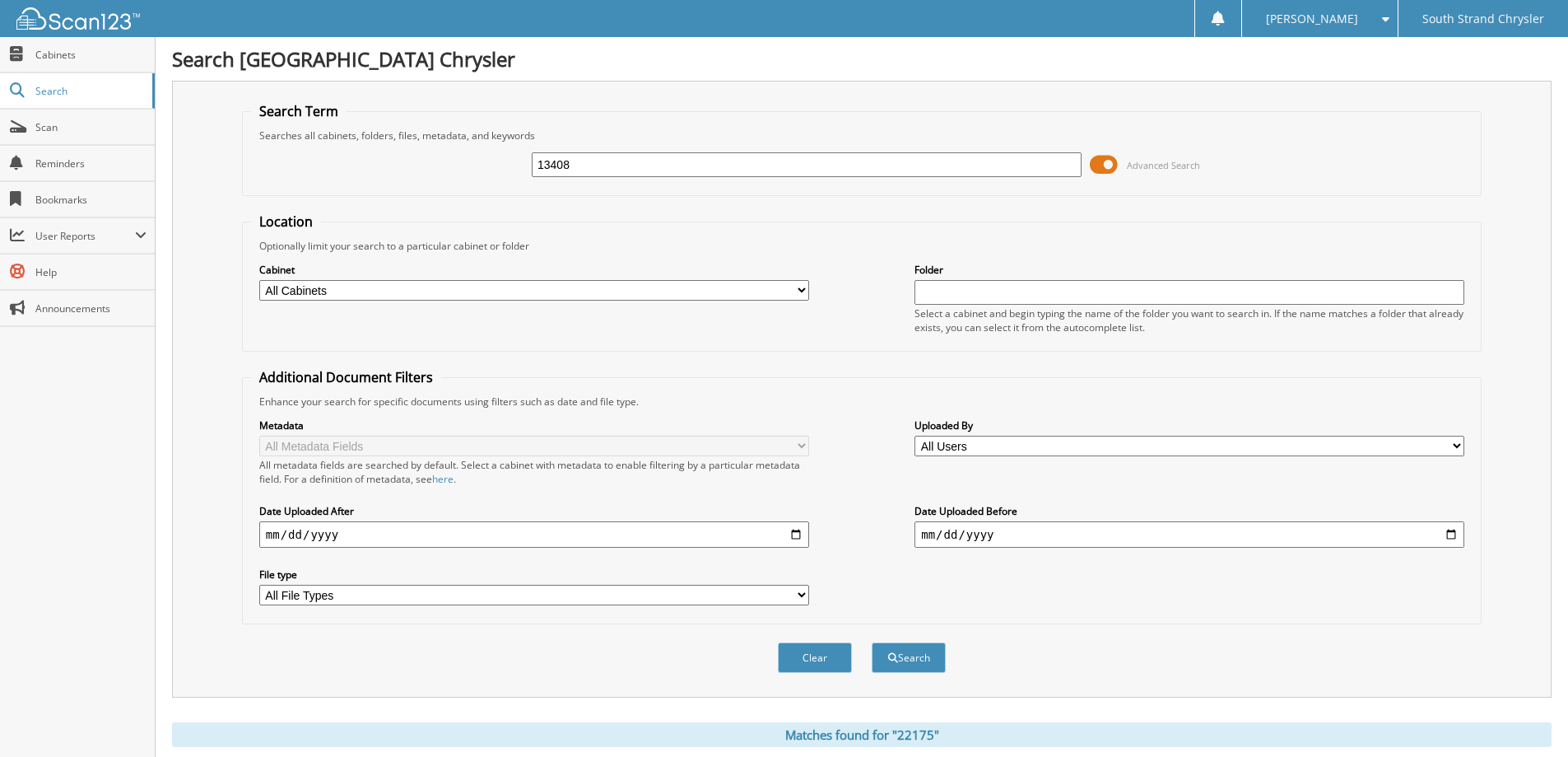
type input "13408"
click at [872, 642] on button "Search" at bounding box center [908, 657] width 74 height 31
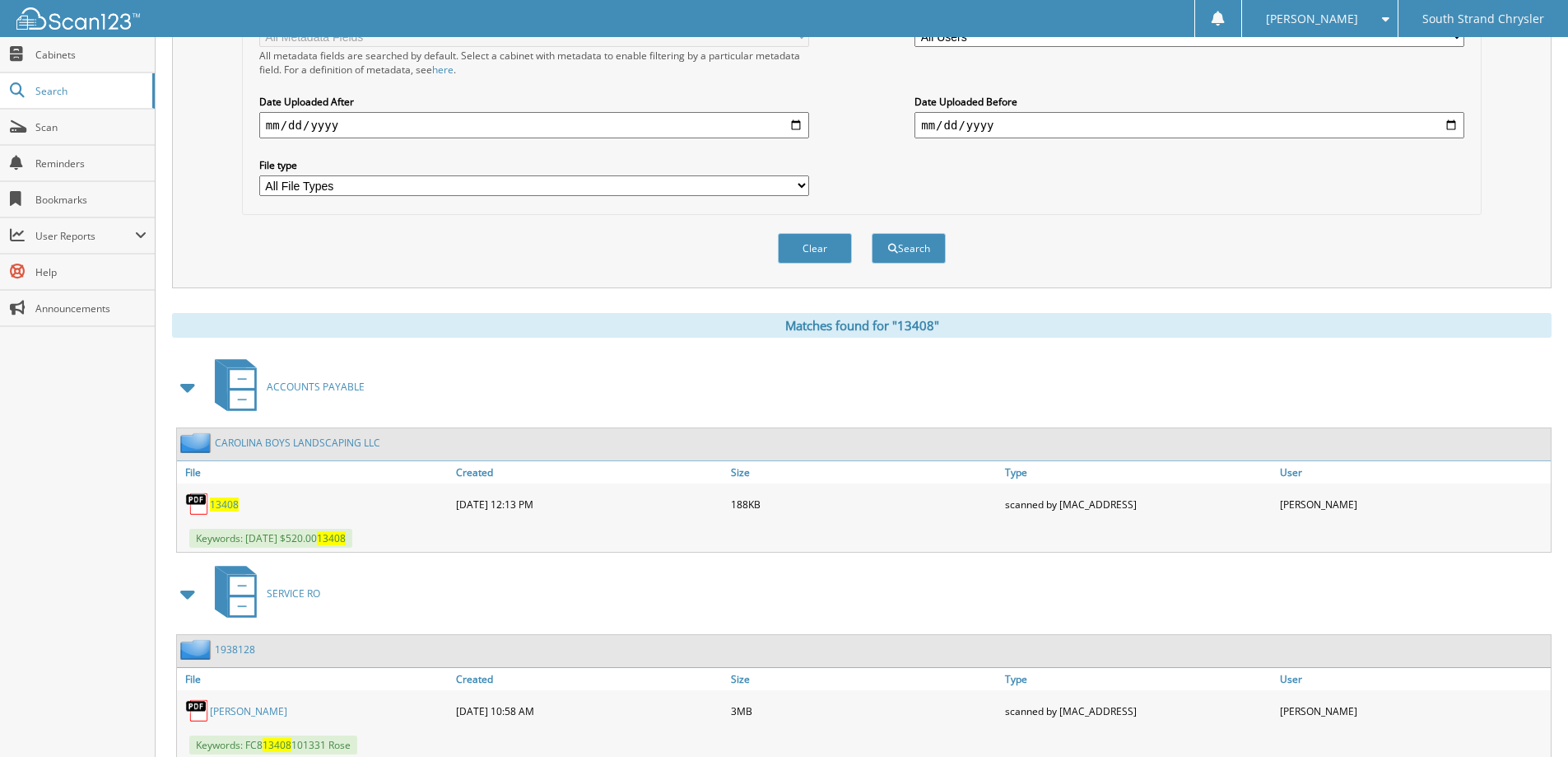
scroll to position [412, 0]
click at [204, 507] on img at bounding box center [197, 501] width 25 height 25
click at [218, 507] on span "13408" at bounding box center [224, 502] width 29 height 14
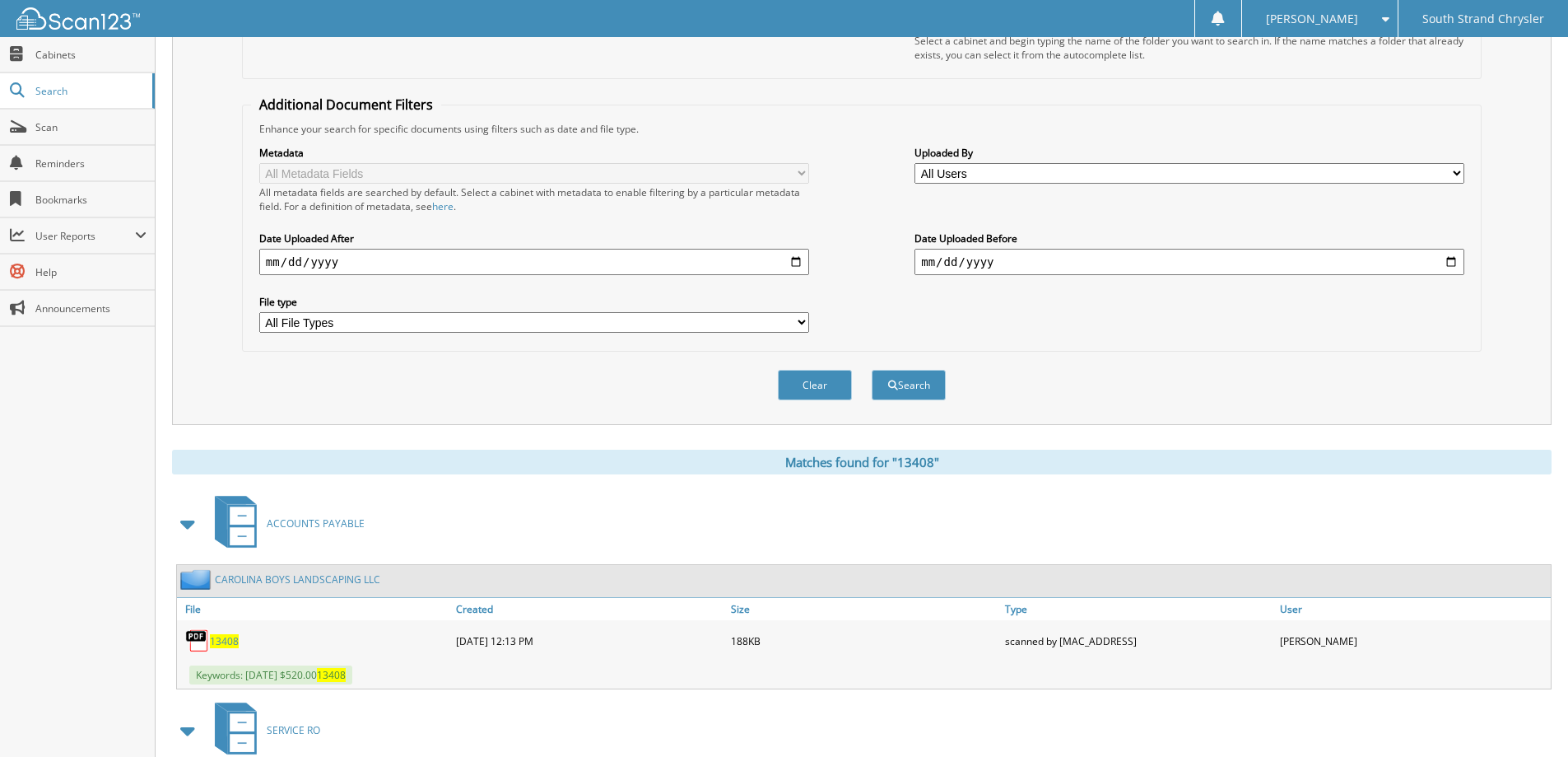
scroll to position [0, 0]
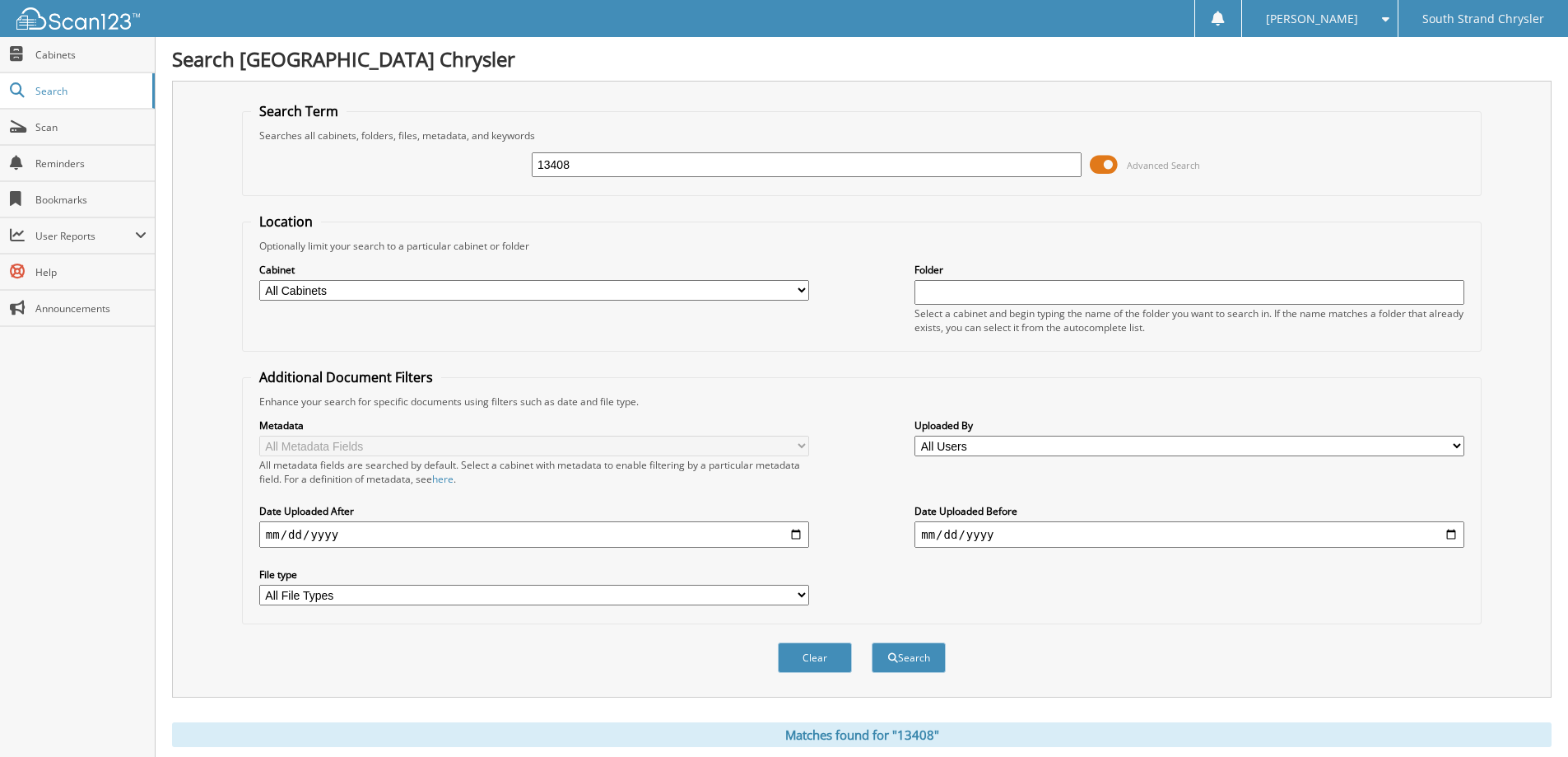
click at [646, 163] on input "13408" at bounding box center [806, 165] width 550 height 25
type input "13409"
click at [872, 642] on button "Search" at bounding box center [908, 657] width 74 height 31
click at [646, 163] on input "13409" at bounding box center [806, 165] width 550 height 25
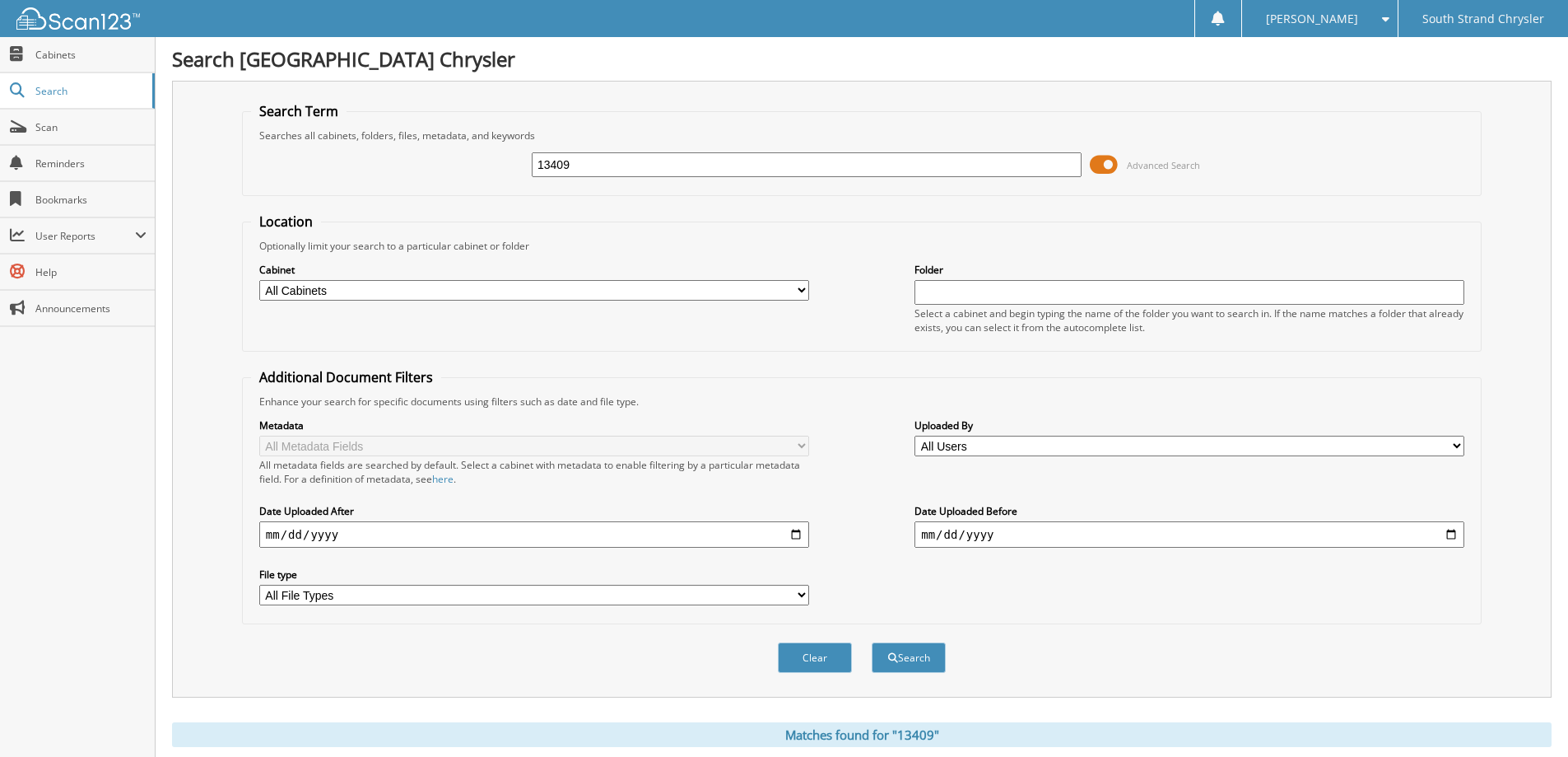
click at [646, 163] on input "13409" at bounding box center [806, 165] width 550 height 25
type input "13410"
click at [872, 642] on button "Search" at bounding box center [908, 657] width 74 height 31
click at [778, 153] on input "13410" at bounding box center [806, 165] width 550 height 25
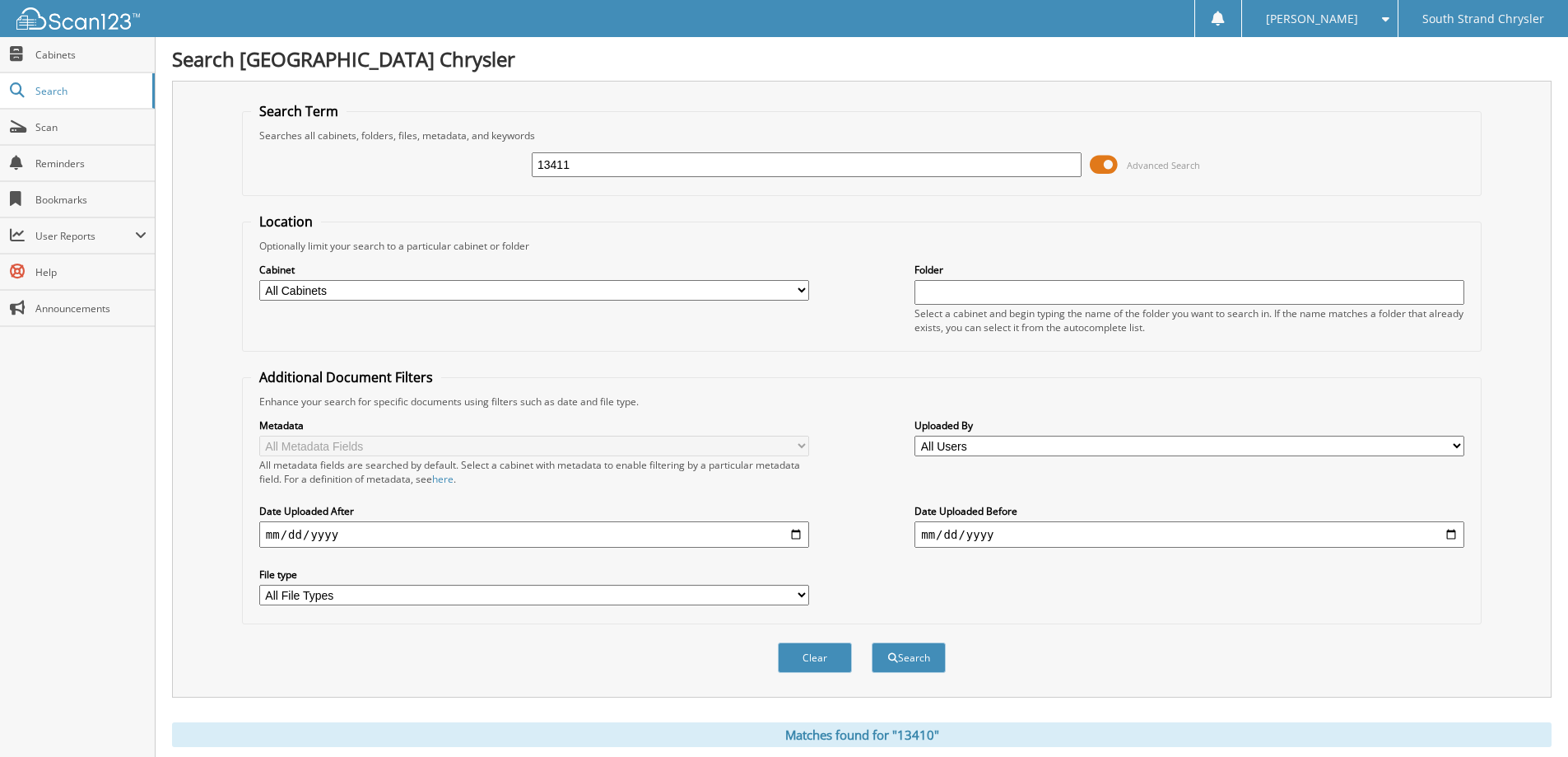
type input "13411"
click at [872, 642] on button "Search" at bounding box center [908, 657] width 74 height 31
click at [736, 162] on input "13411" at bounding box center [806, 165] width 550 height 25
type input "13413"
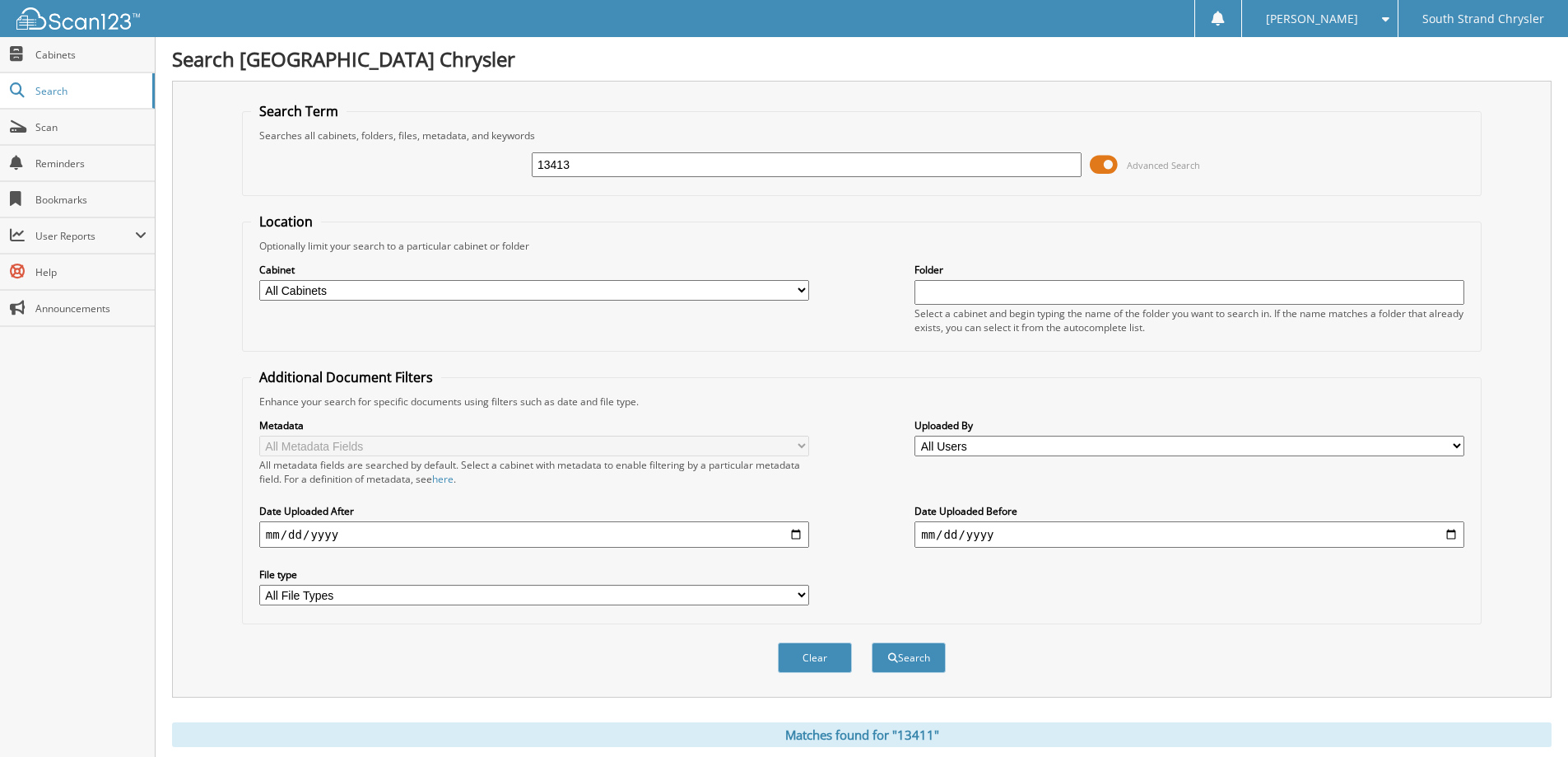
click at [872, 642] on button "Search" at bounding box center [908, 657] width 74 height 31
click at [729, 172] on input "13413" at bounding box center [806, 165] width 550 height 25
type input "13415"
click at [872, 642] on button "Search" at bounding box center [908, 657] width 74 height 31
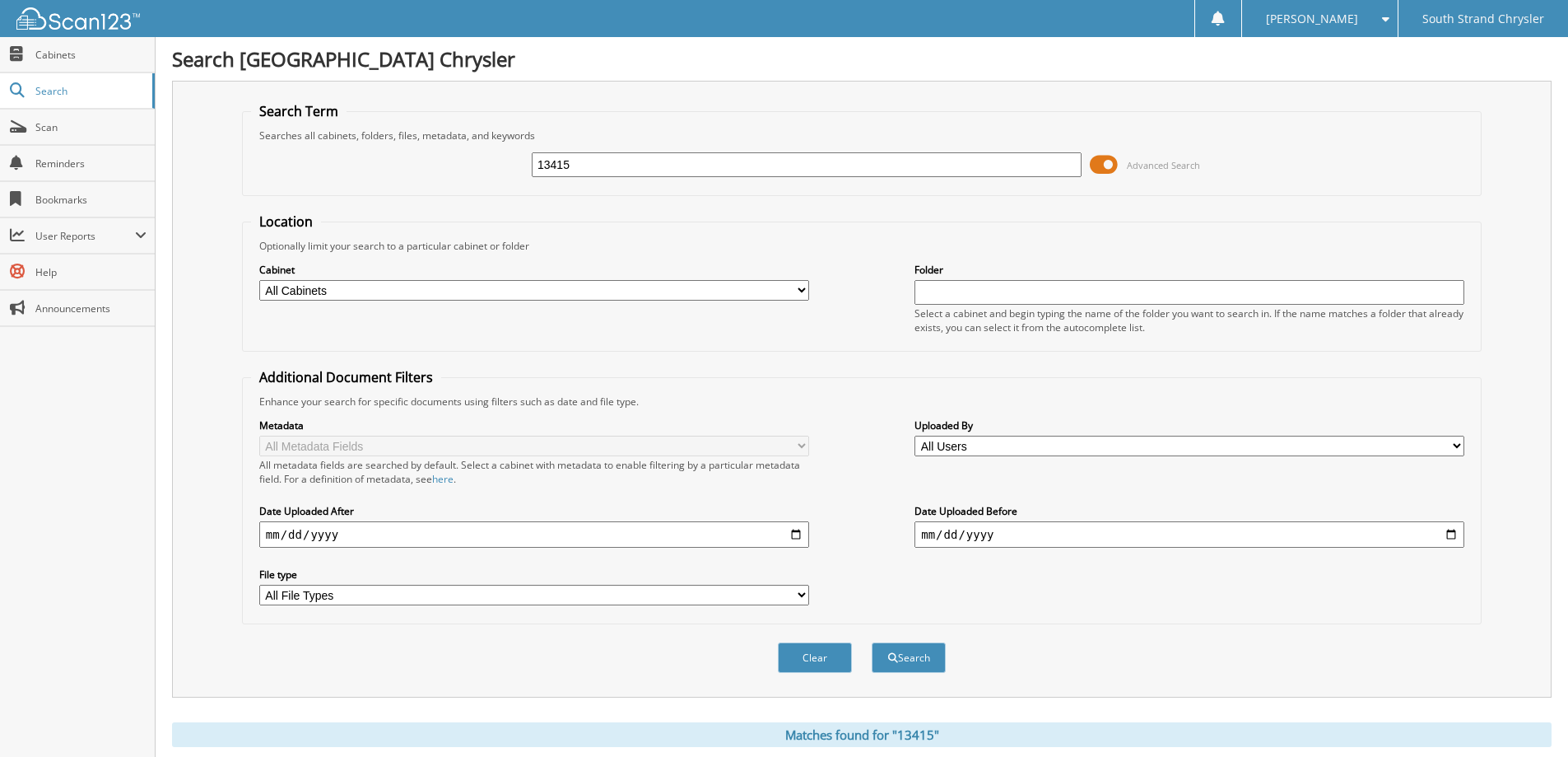
click at [729, 172] on input "13415" at bounding box center [806, 165] width 550 height 25
type input "13414"
click at [872, 642] on button "Search" at bounding box center [908, 657] width 74 height 31
click at [729, 172] on input "13414" at bounding box center [806, 165] width 550 height 25
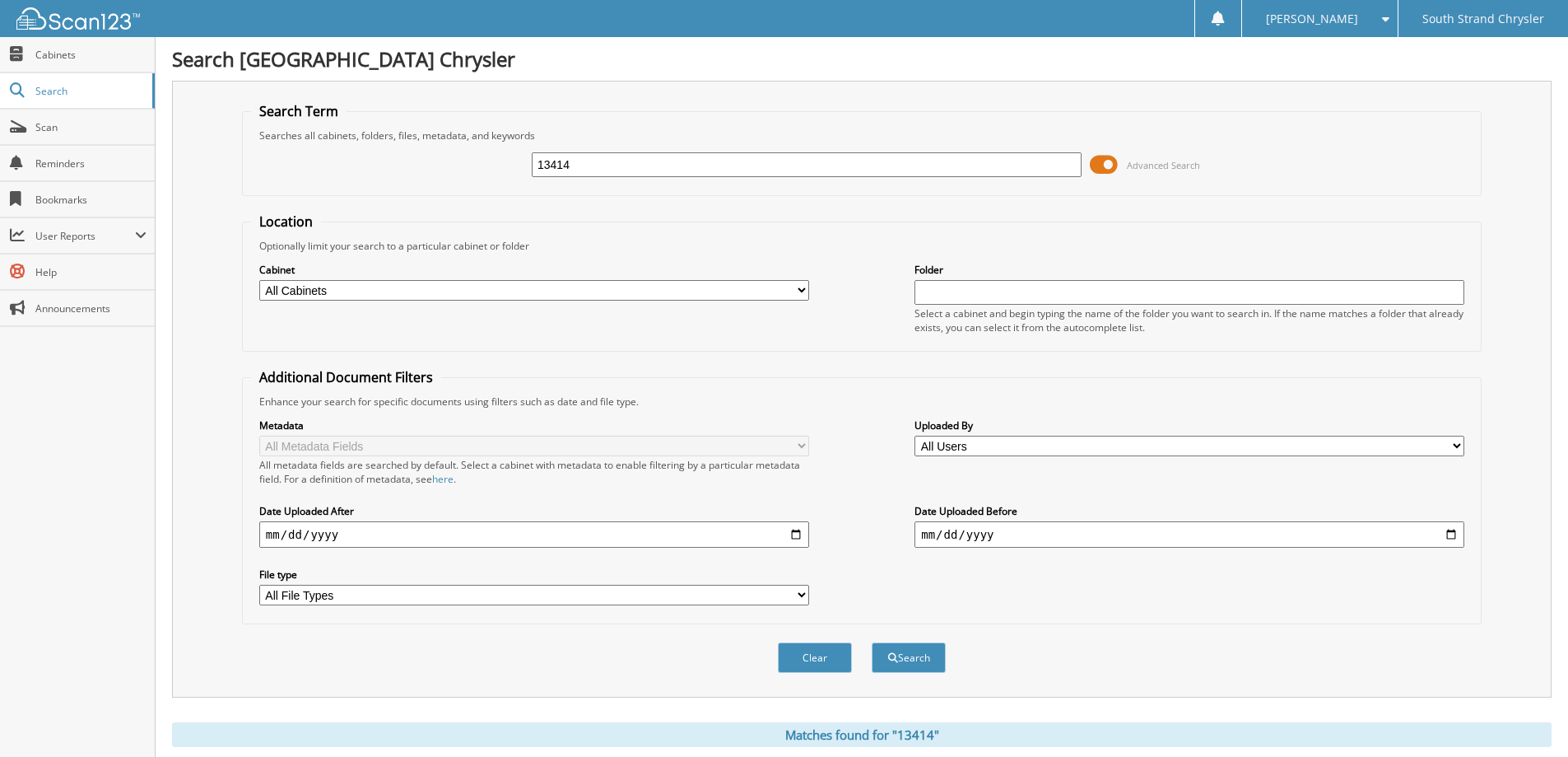
click at [729, 172] on input "13414" at bounding box center [806, 165] width 550 height 25
type input "13416"
click at [872, 642] on button "Search" at bounding box center [908, 657] width 74 height 31
click at [729, 172] on input "13416" at bounding box center [806, 165] width 550 height 25
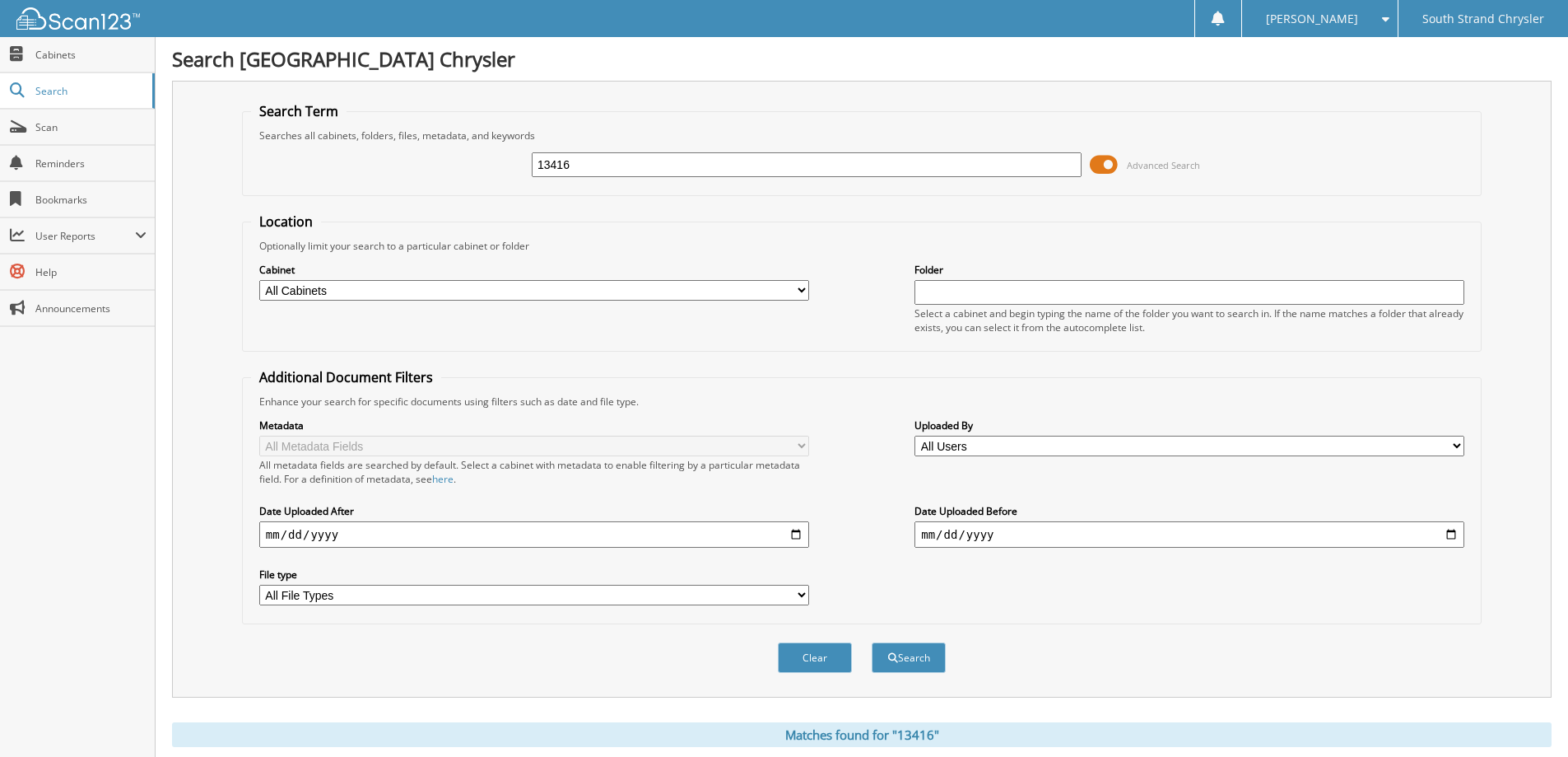
click at [729, 172] on input "13416" at bounding box center [806, 165] width 550 height 25
type input "13417"
click at [872, 642] on button "Search" at bounding box center [908, 657] width 74 height 31
click at [729, 172] on input "13417" at bounding box center [806, 165] width 550 height 25
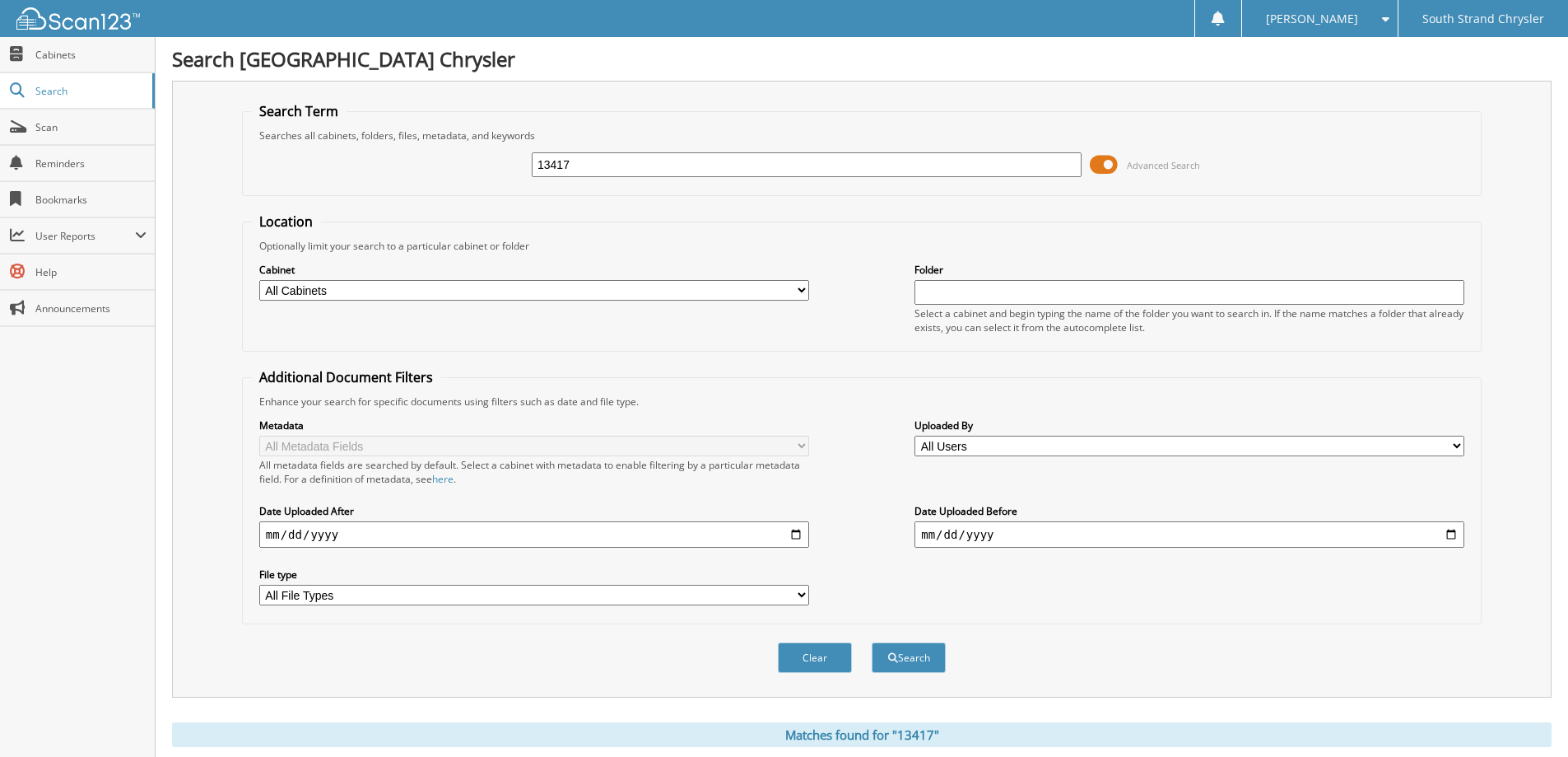
click at [729, 172] on input "13417" at bounding box center [806, 165] width 550 height 25
type input "13441"
click at [872, 642] on button "Search" at bounding box center [908, 657] width 74 height 31
click at [729, 172] on input "13441" at bounding box center [806, 165] width 550 height 25
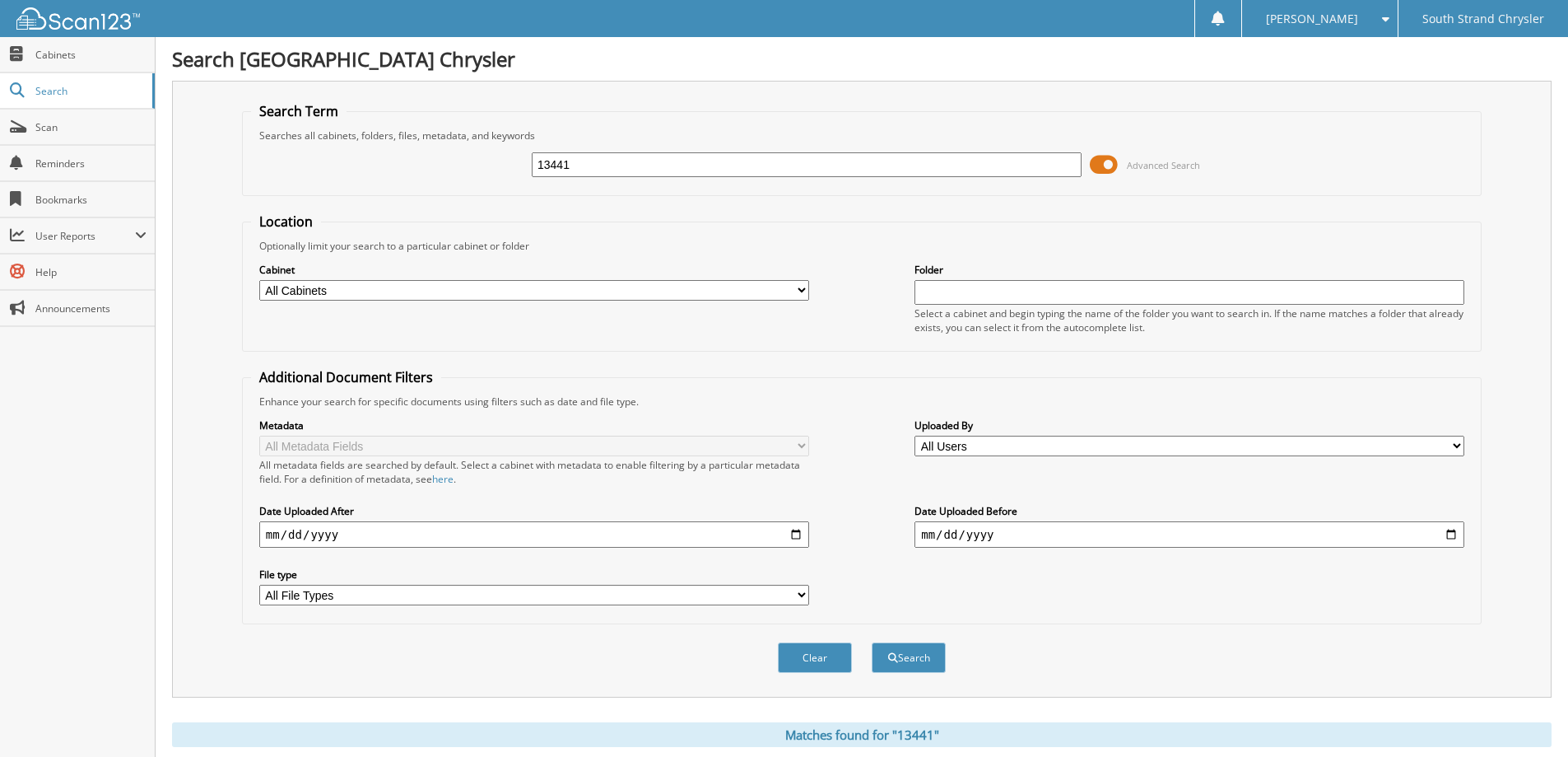
click at [729, 172] on input "13441" at bounding box center [806, 165] width 550 height 25
type input "13440"
click at [872, 642] on button "Search" at bounding box center [908, 657] width 74 height 31
click at [600, 170] on input "13440" at bounding box center [806, 165] width 550 height 25
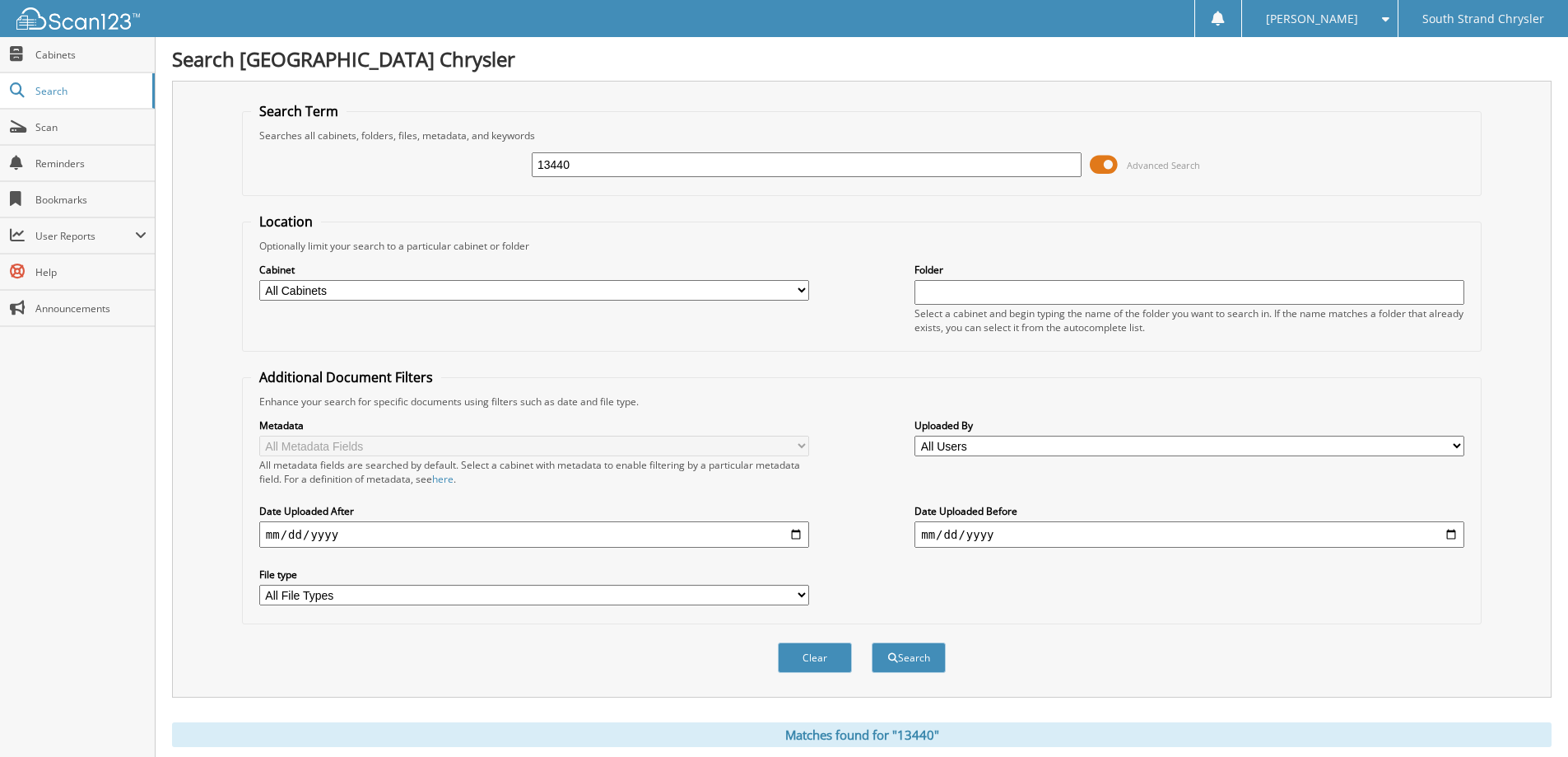
click at [600, 170] on input "13440" at bounding box center [806, 165] width 550 height 25
type input "13438"
click at [872, 642] on button "Search" at bounding box center [908, 657] width 74 height 31
click at [600, 170] on input "13438" at bounding box center [806, 165] width 550 height 25
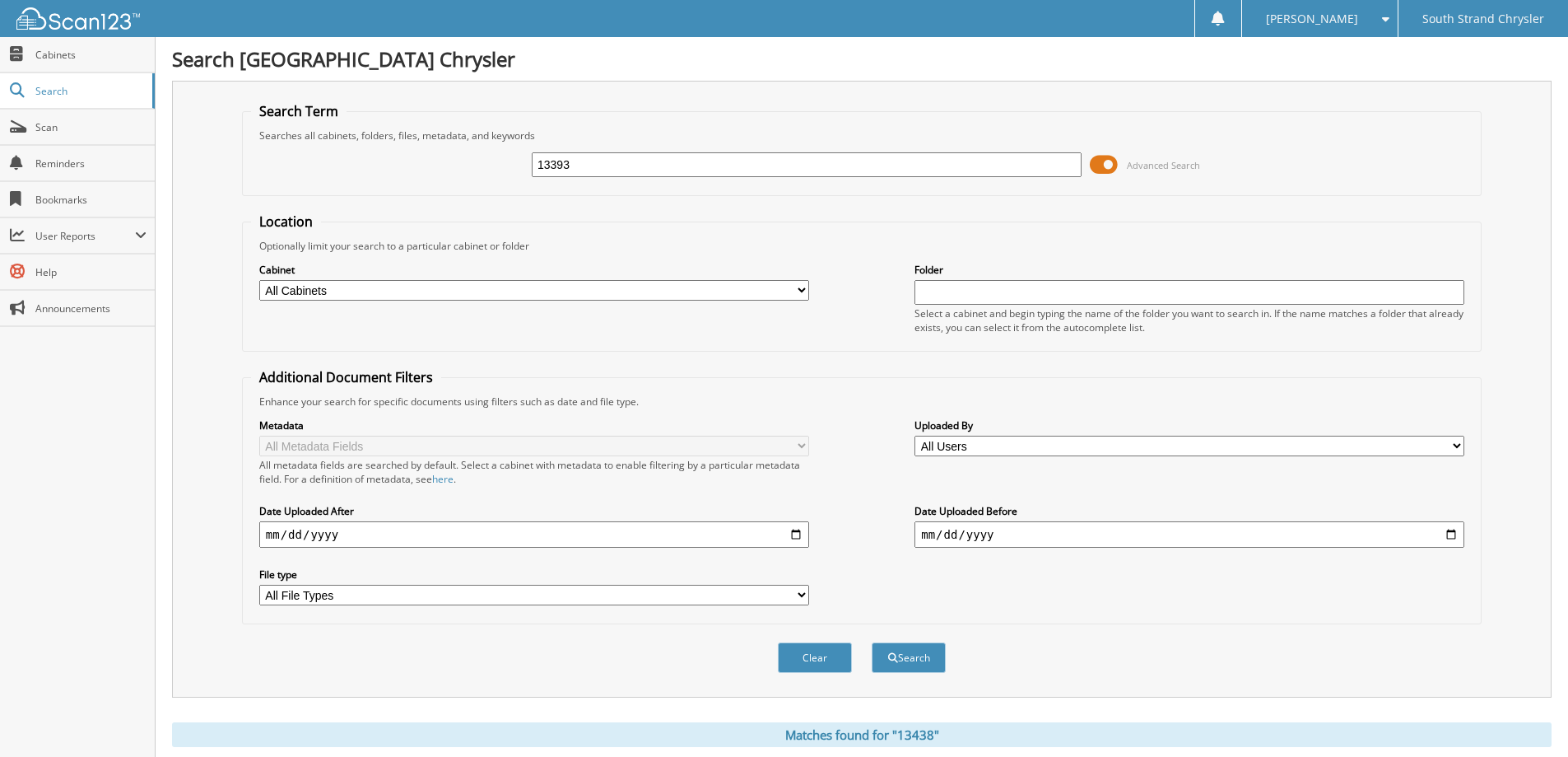
type input "13393"
click at [872, 642] on button "Search" at bounding box center [908, 657] width 74 height 31
click at [584, 171] on input "13393" at bounding box center [806, 165] width 550 height 25
type input "13395"
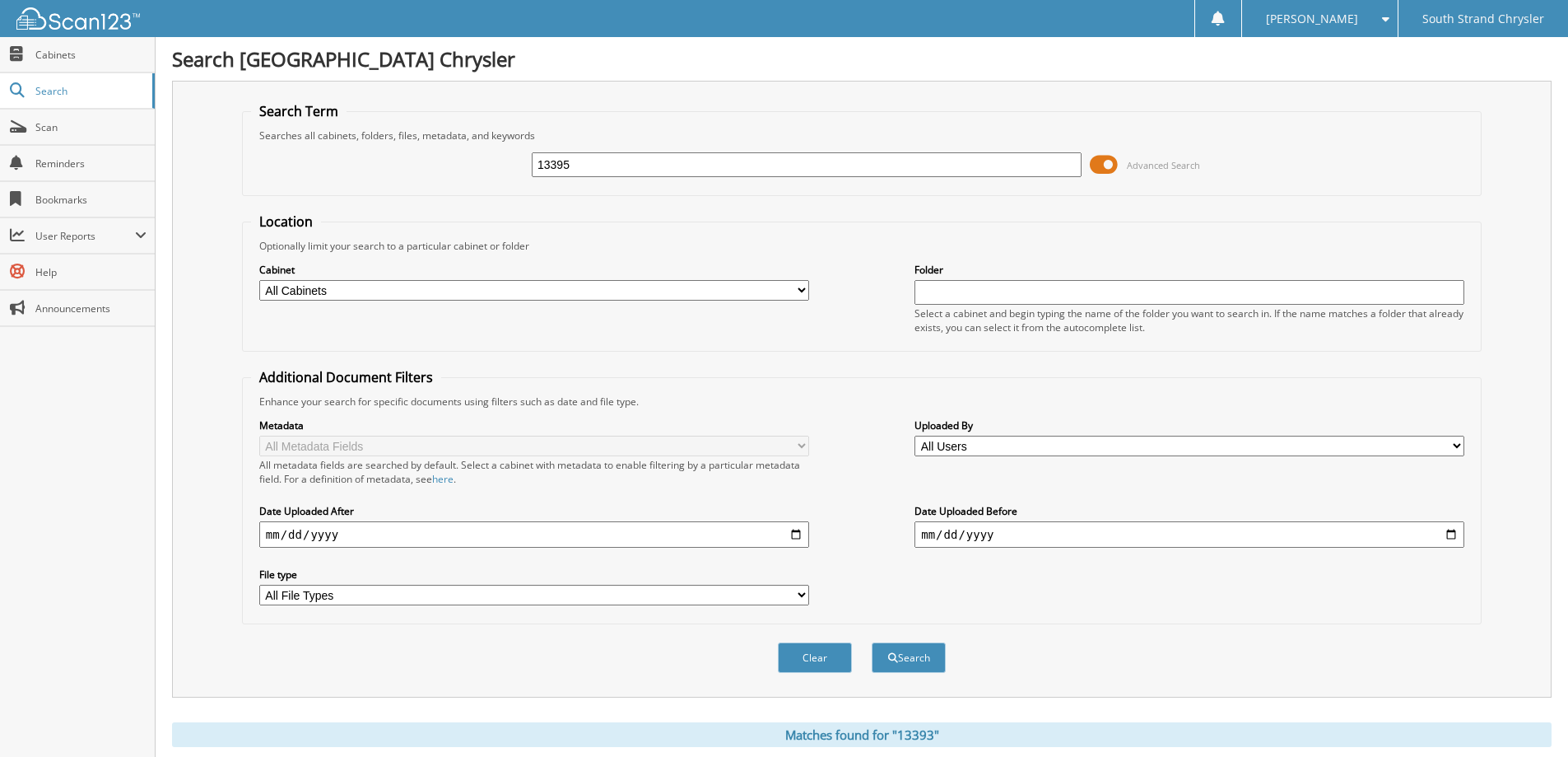
click at [872, 642] on button "Search" at bounding box center [908, 657] width 74 height 31
click at [594, 161] on input "13395" at bounding box center [806, 165] width 550 height 25
type input "13345"
click at [872, 642] on button "Search" at bounding box center [908, 657] width 74 height 31
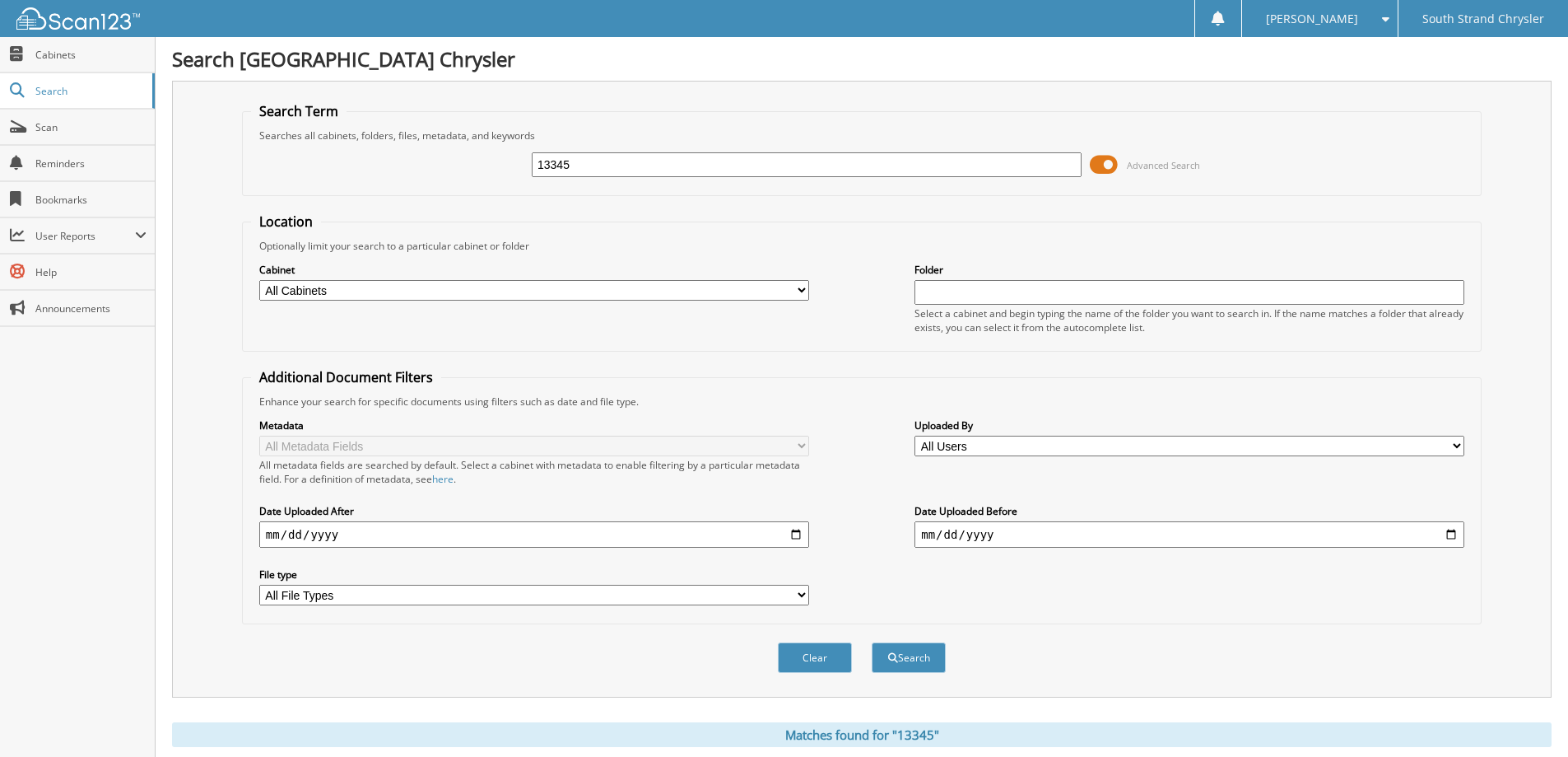
click at [594, 161] on input "13345" at bounding box center [806, 165] width 550 height 25
click at [594, 161] on input "13343" at bounding box center [806, 165] width 550 height 25
type input "13343"
click at [872, 642] on button "Search" at bounding box center [908, 657] width 74 height 31
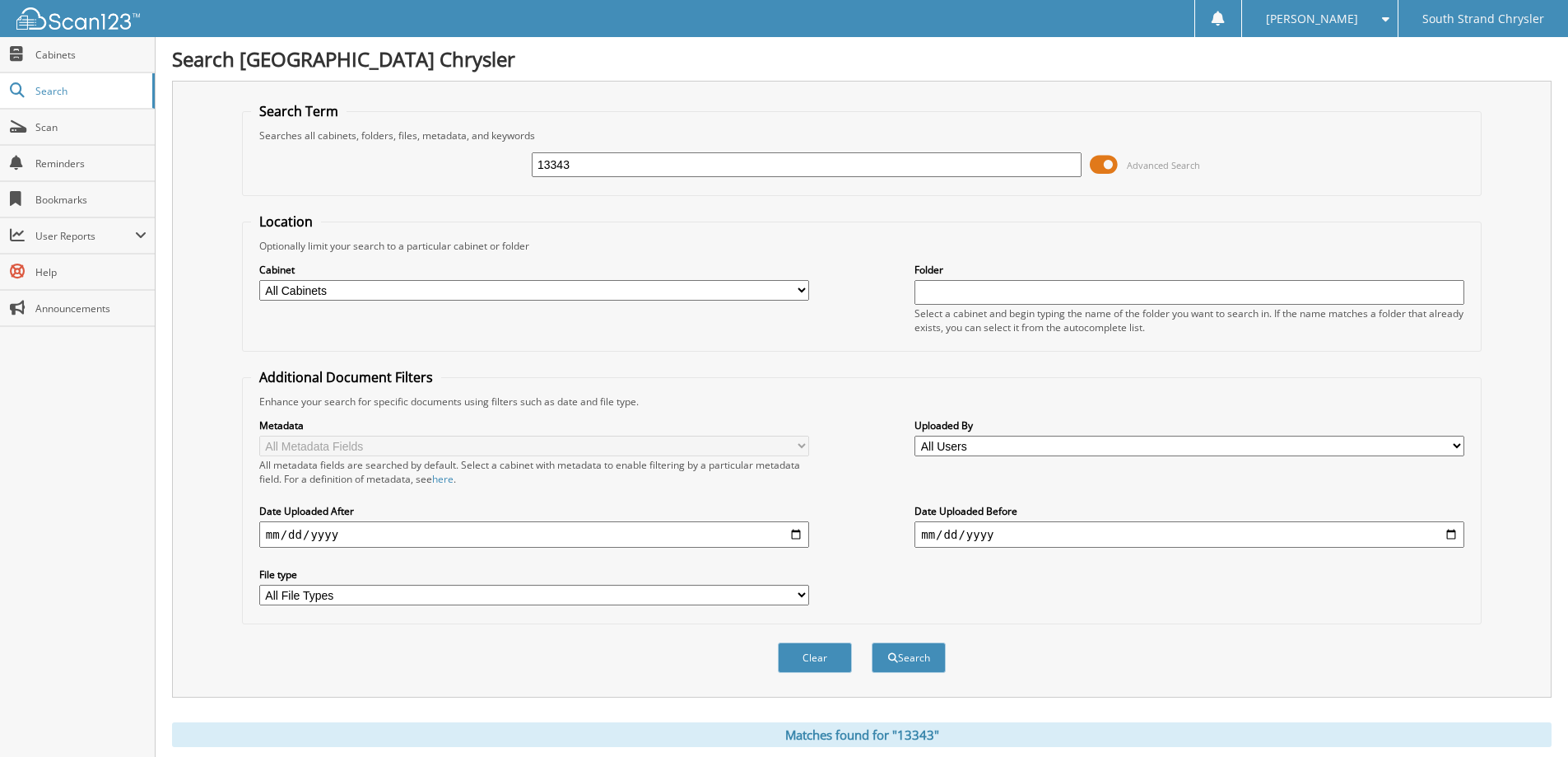
click at [594, 161] on input "13343" at bounding box center [806, 165] width 550 height 25
type input "13353"
click at [872, 642] on button "Search" at bounding box center [908, 657] width 74 height 31
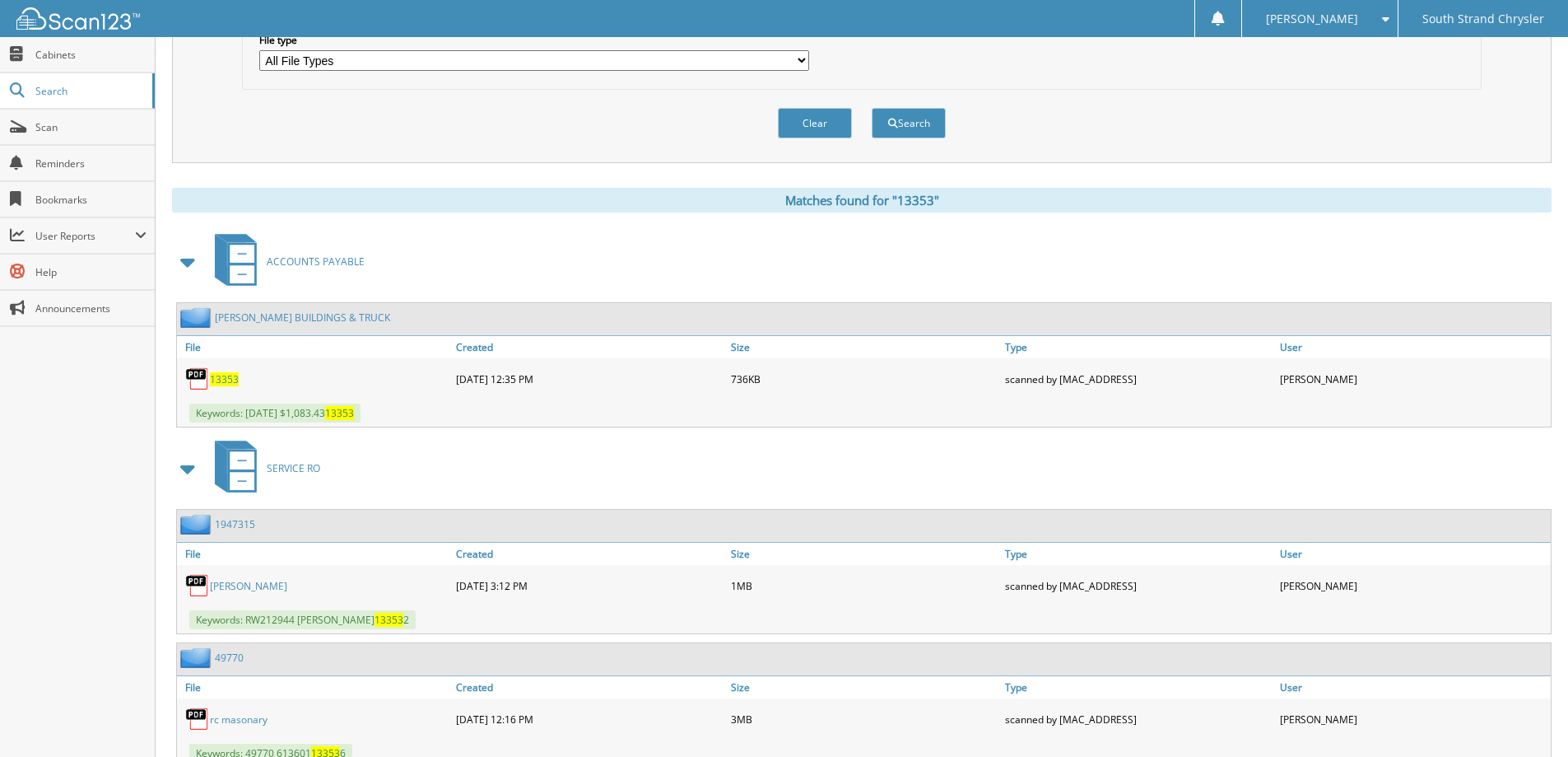
scroll to position [412, 0]
